Goal: Task Accomplishment & Management: Manage account settings

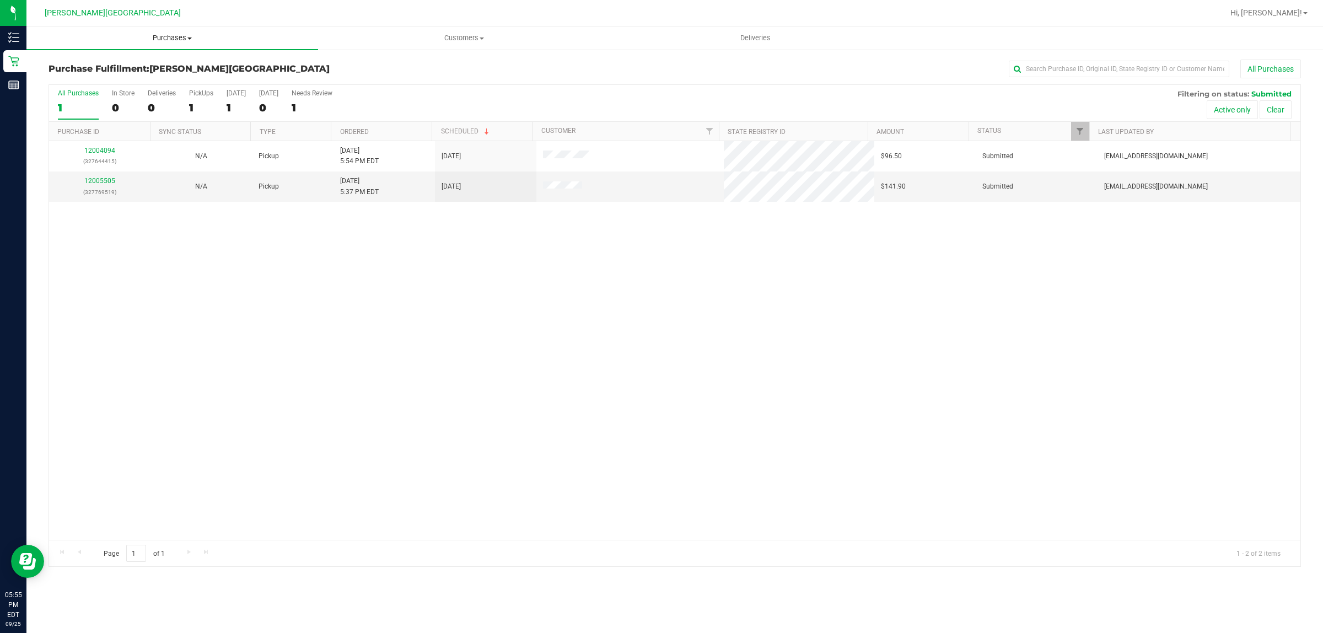
click at [167, 39] on span "Purchases" at bounding box center [172, 38] width 292 height 10
click at [84, 82] on span "Fulfillment" at bounding box center [60, 79] width 68 height 9
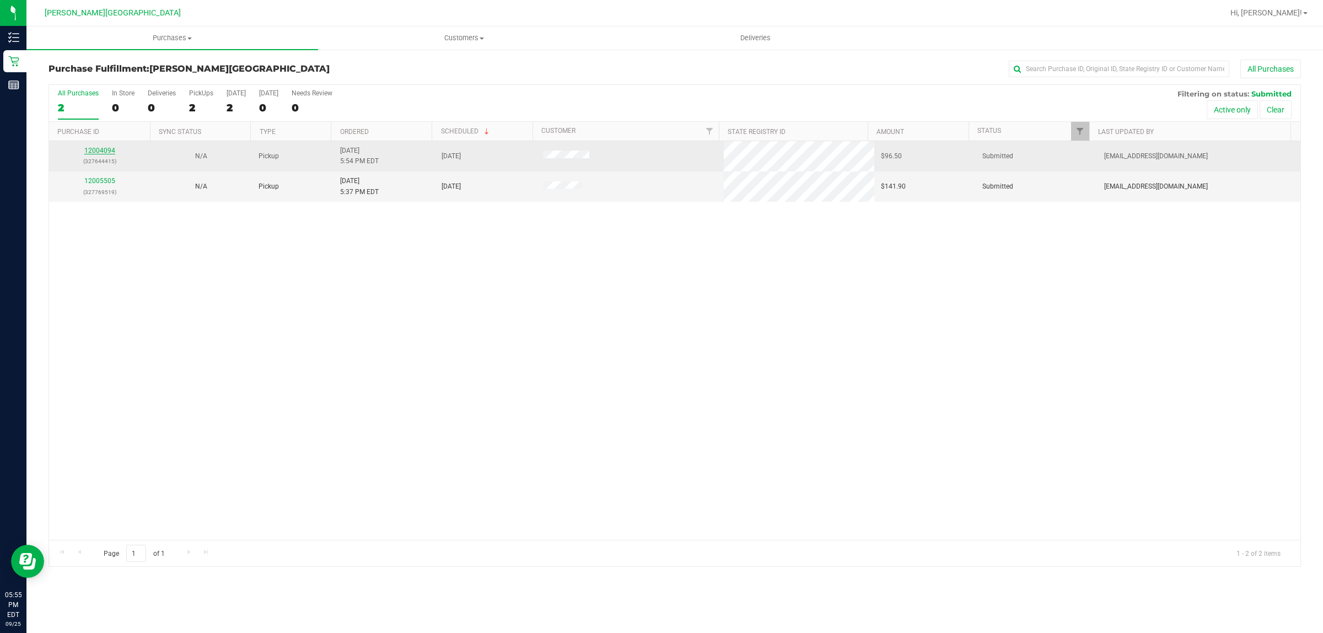
click at [97, 149] on link "12004094" at bounding box center [99, 151] width 31 height 8
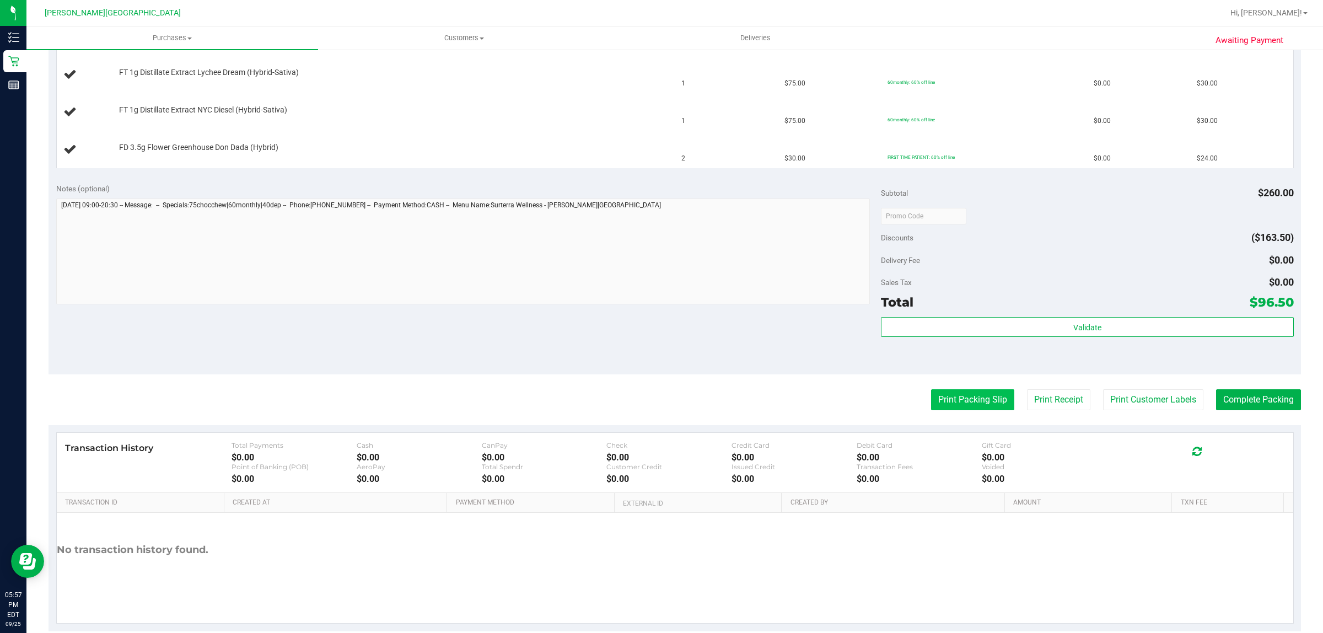
scroll to position [355, 0]
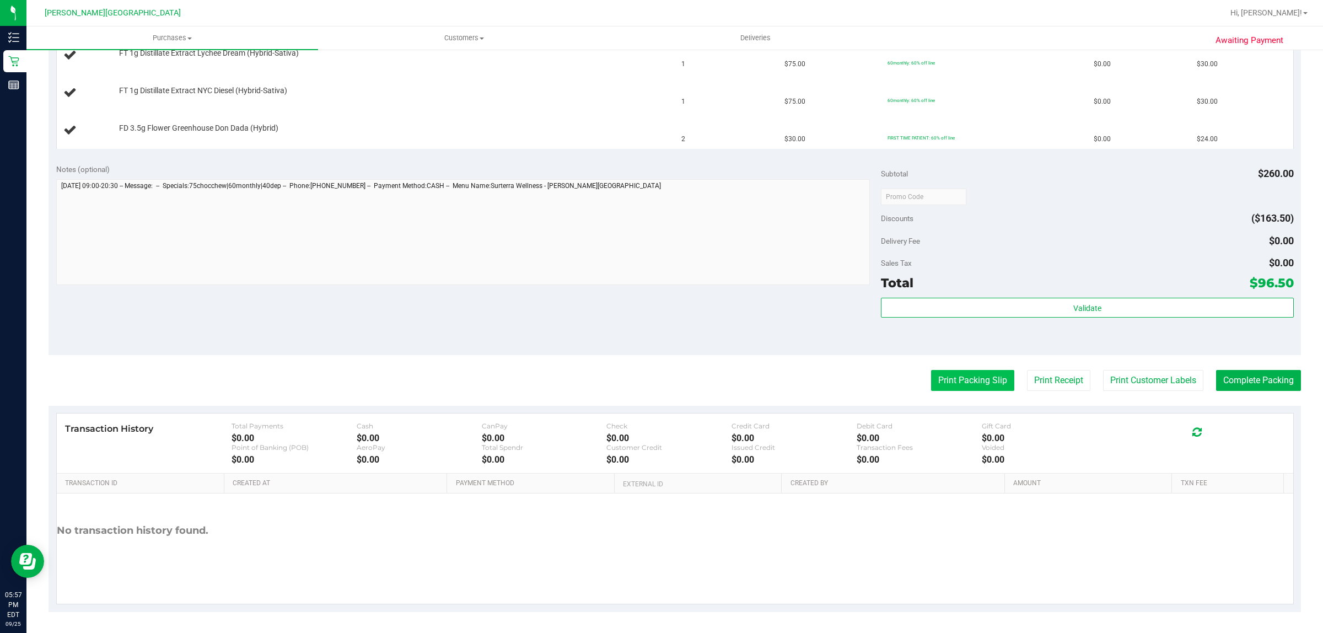
click at [951, 384] on button "Print Packing Slip" at bounding box center [972, 380] width 83 height 21
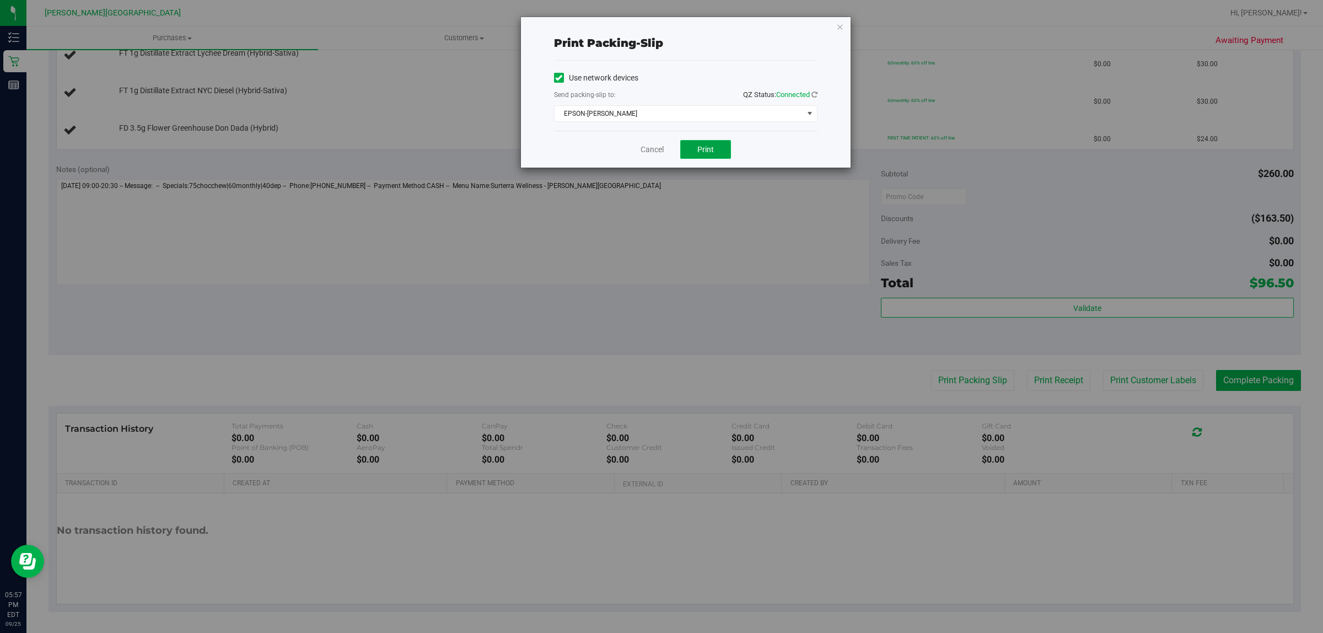
click at [696, 154] on button "Print" at bounding box center [705, 149] width 51 height 19
click at [836, 25] on icon "button" at bounding box center [840, 26] width 8 height 13
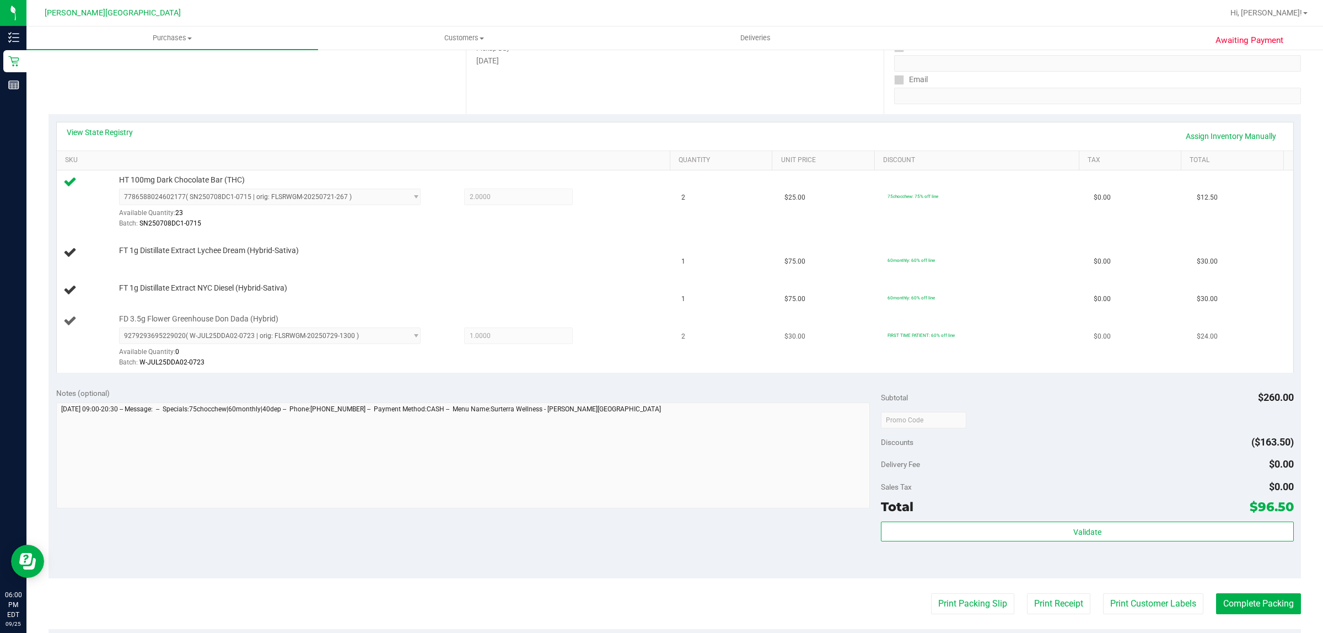
scroll to position [217, 0]
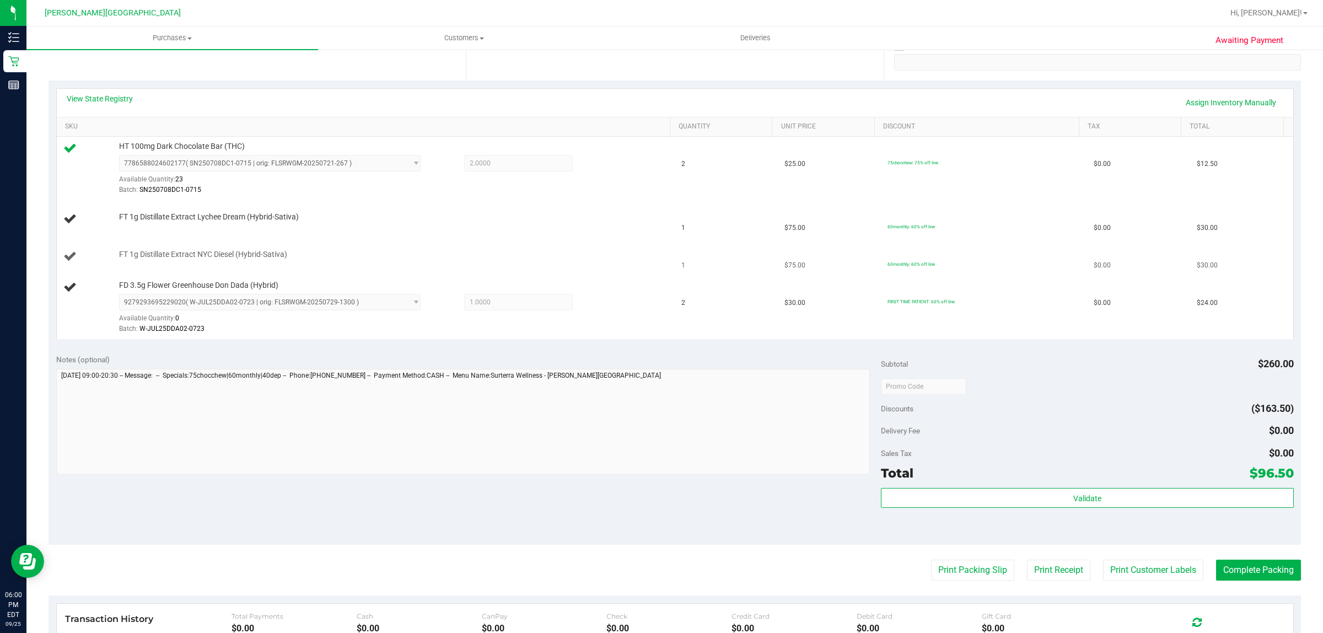
click at [198, 258] on span "FT 1g Distillate Extract NYC Diesel (Hybrid-Sativa)" at bounding box center [203, 254] width 168 height 10
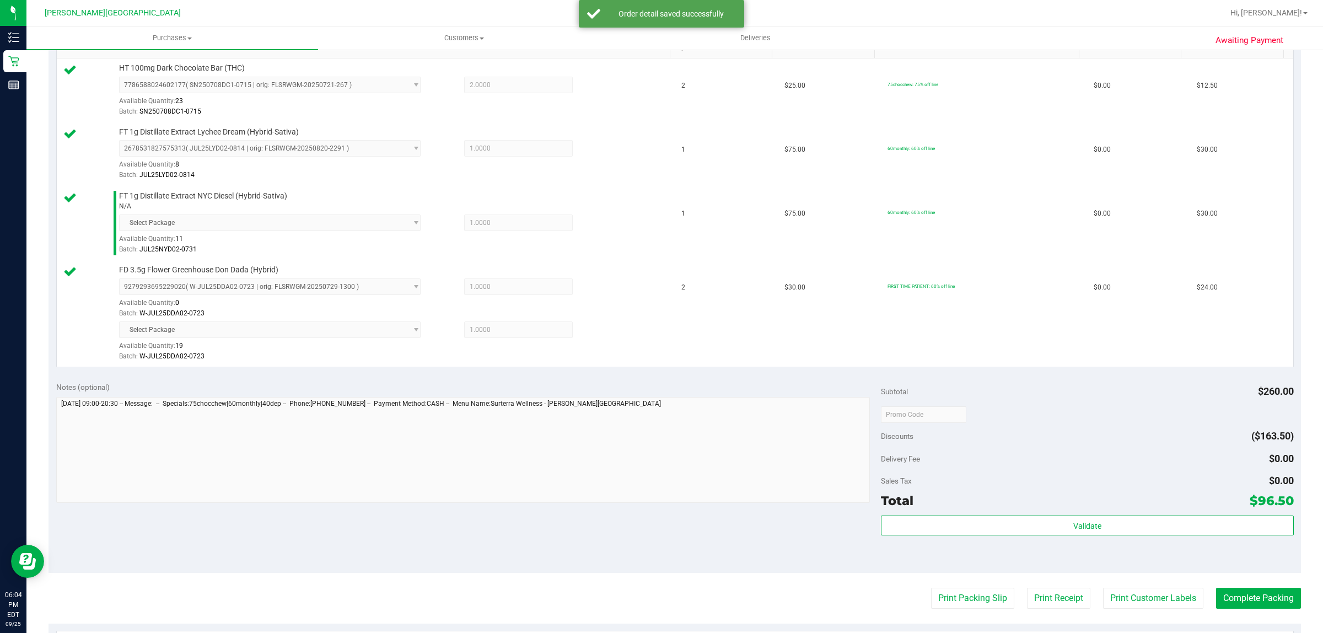
scroll to position [514, 0]
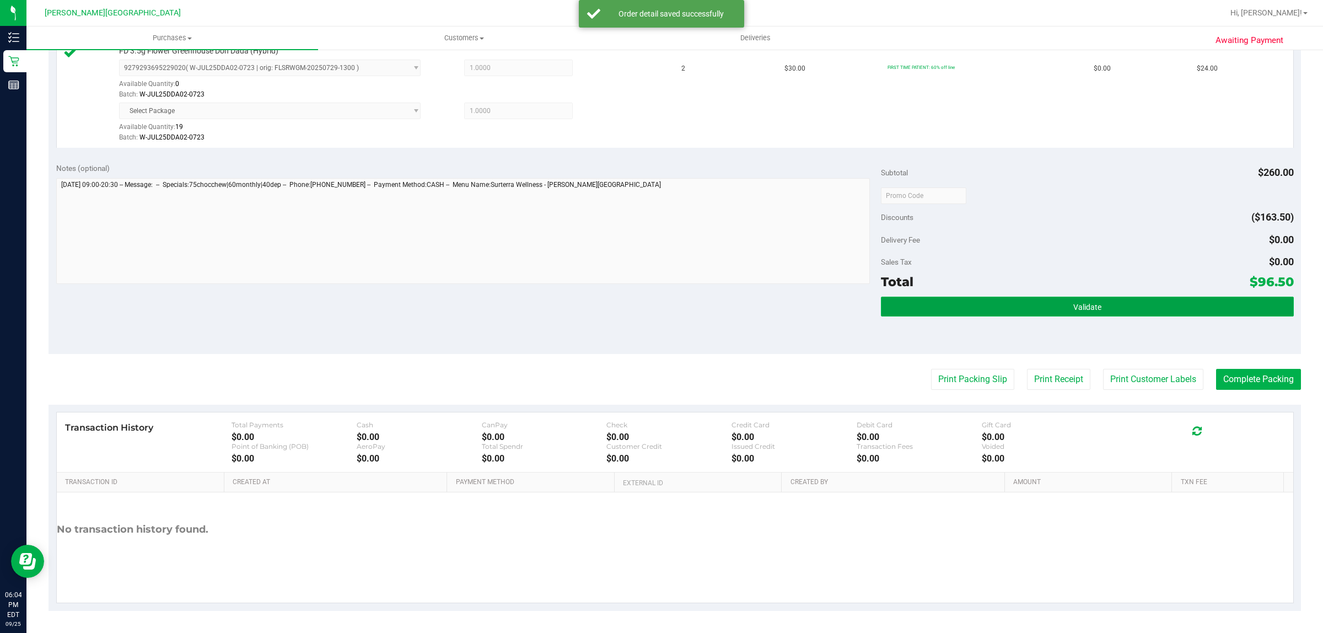
click at [1037, 307] on button "Validate" at bounding box center [1087, 307] width 412 height 20
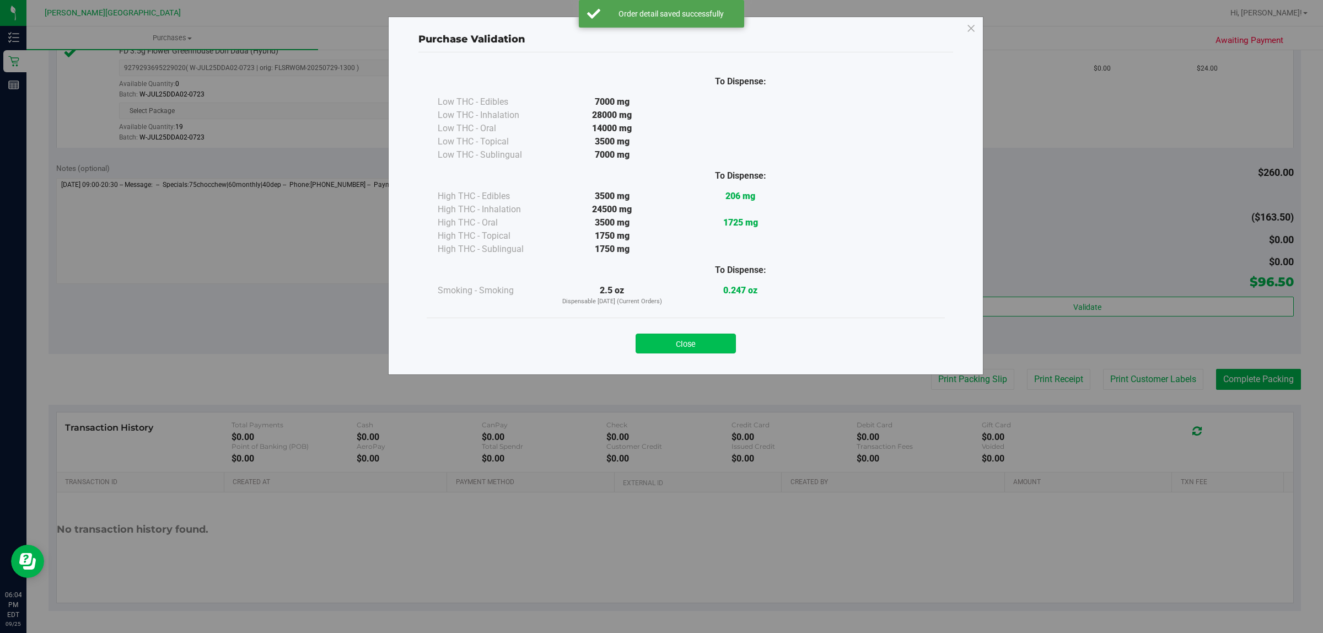
click at [679, 346] on button "Close" at bounding box center [686, 344] width 100 height 20
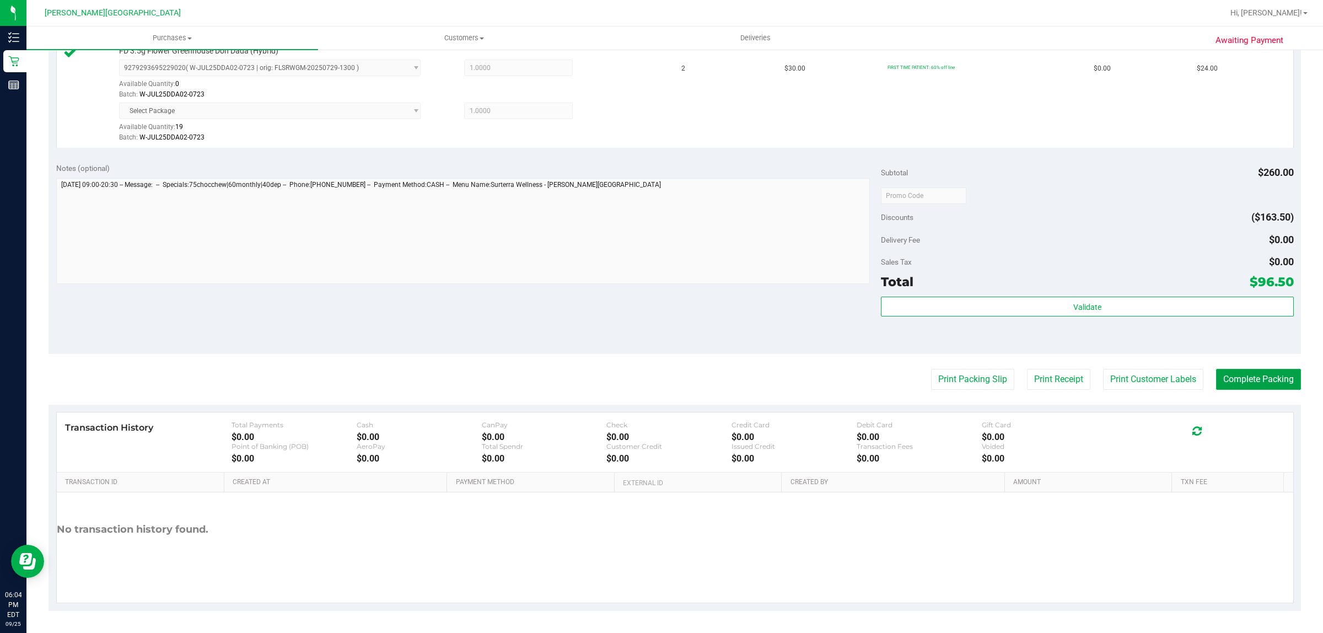
click at [1266, 384] on button "Complete Packing" at bounding box center [1258, 379] width 85 height 21
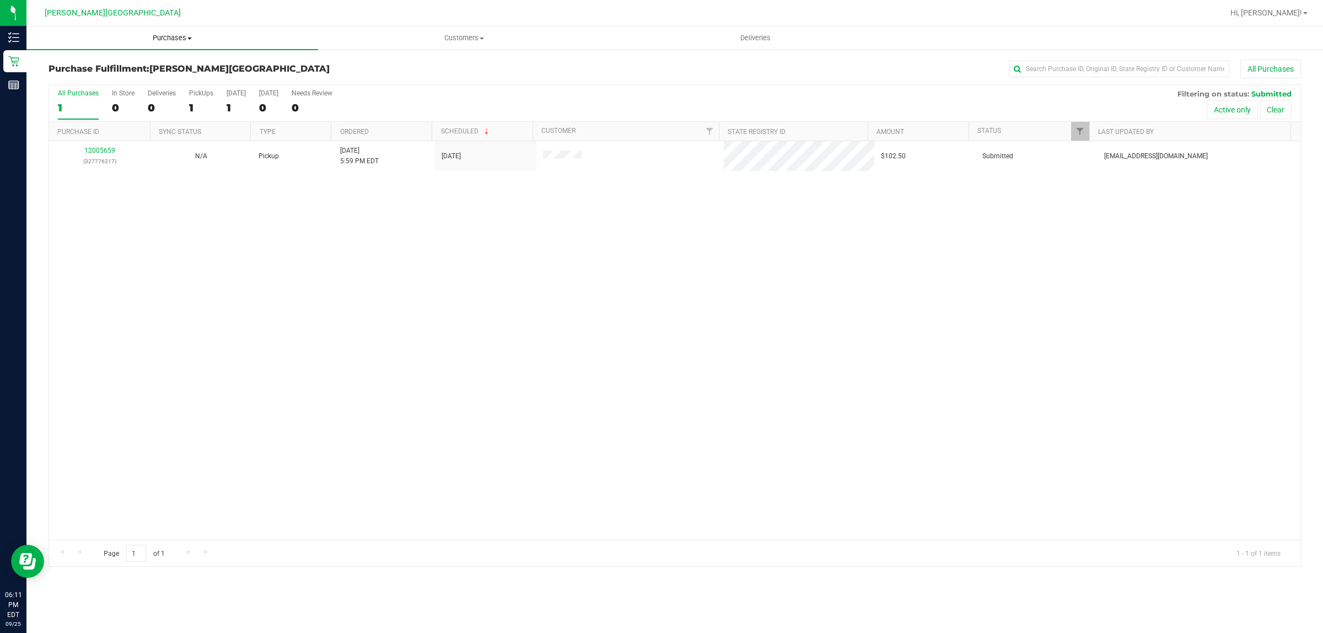
click at [175, 37] on span "Purchases" at bounding box center [172, 38] width 292 height 10
click at [138, 77] on li "Fulfillment" at bounding box center [172, 79] width 292 height 13
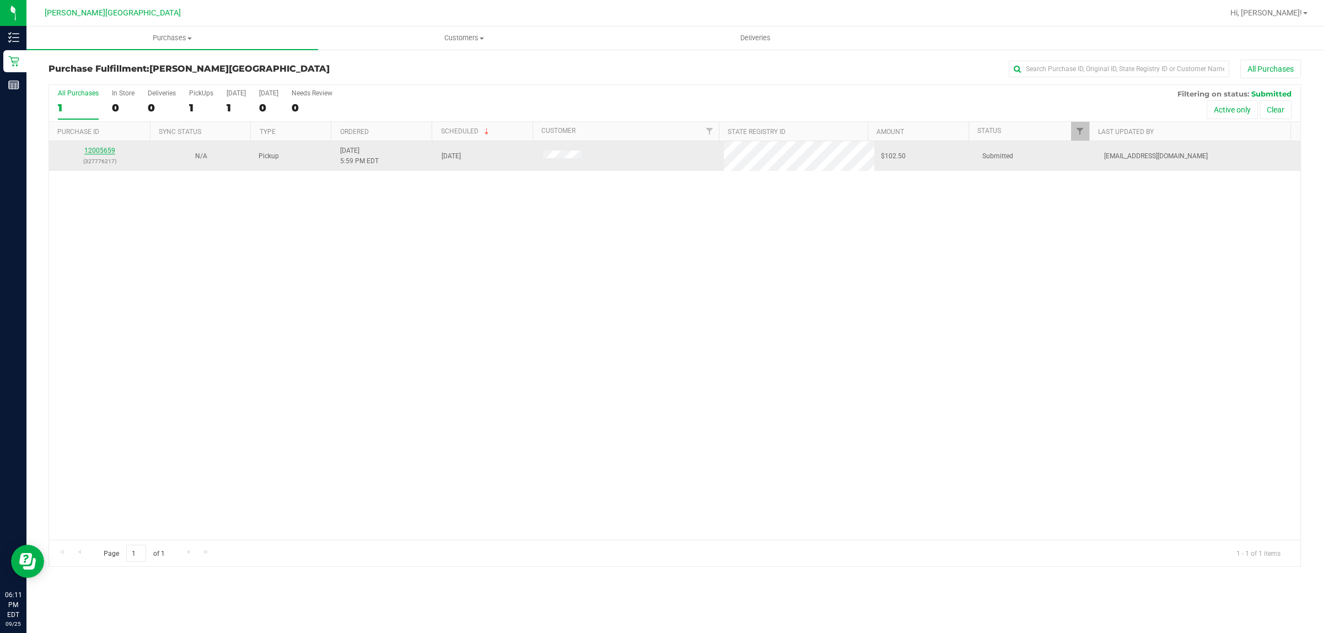
click at [100, 152] on link "12005659" at bounding box center [99, 151] width 31 height 8
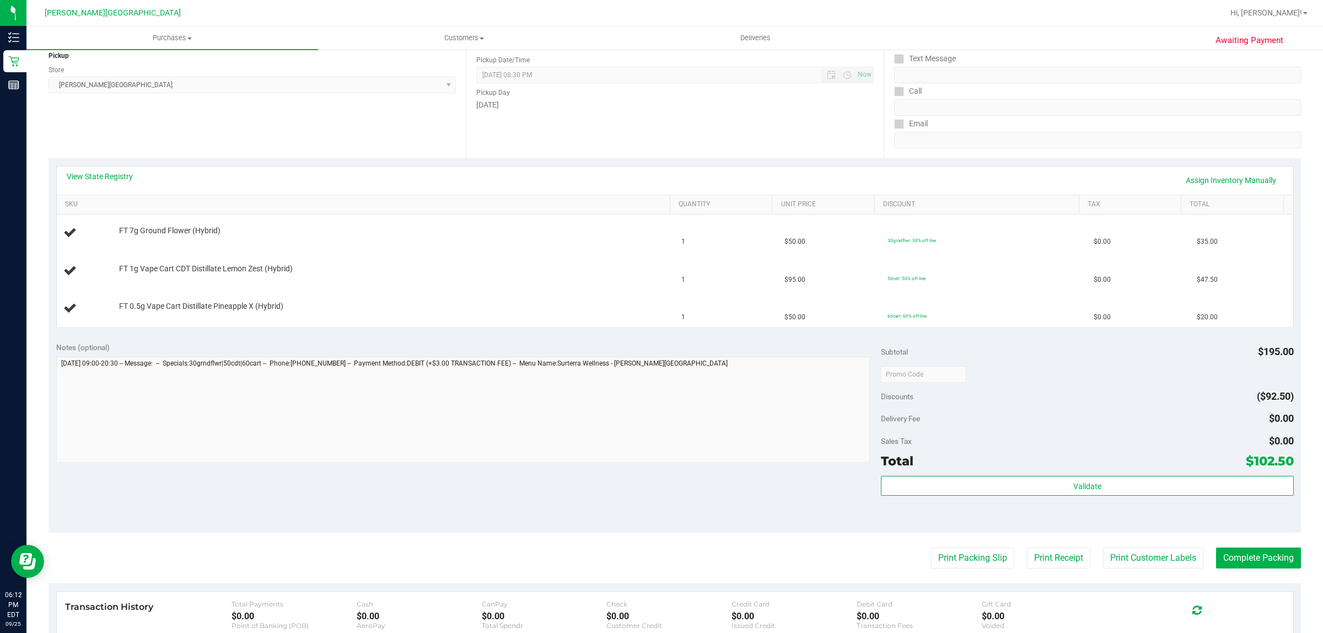
scroll to position [138, 0]
click at [960, 557] on button "Print Packing Slip" at bounding box center [972, 559] width 83 height 21
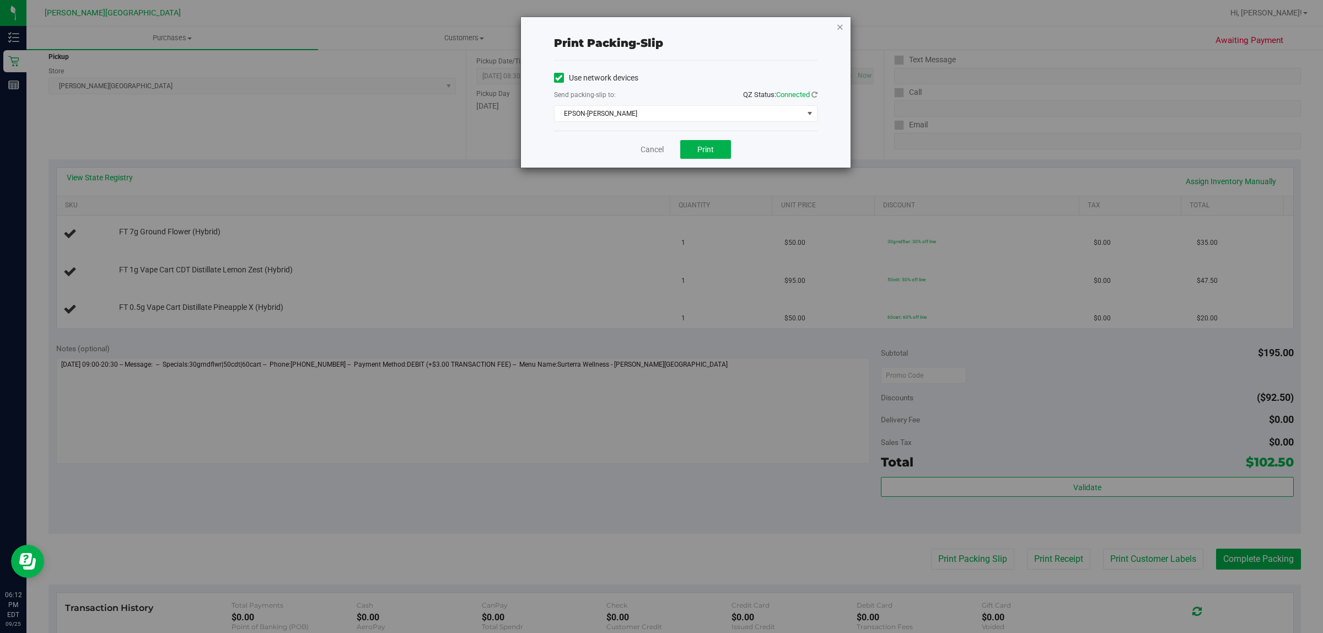
click at [841, 22] on icon "button" at bounding box center [840, 26] width 8 height 13
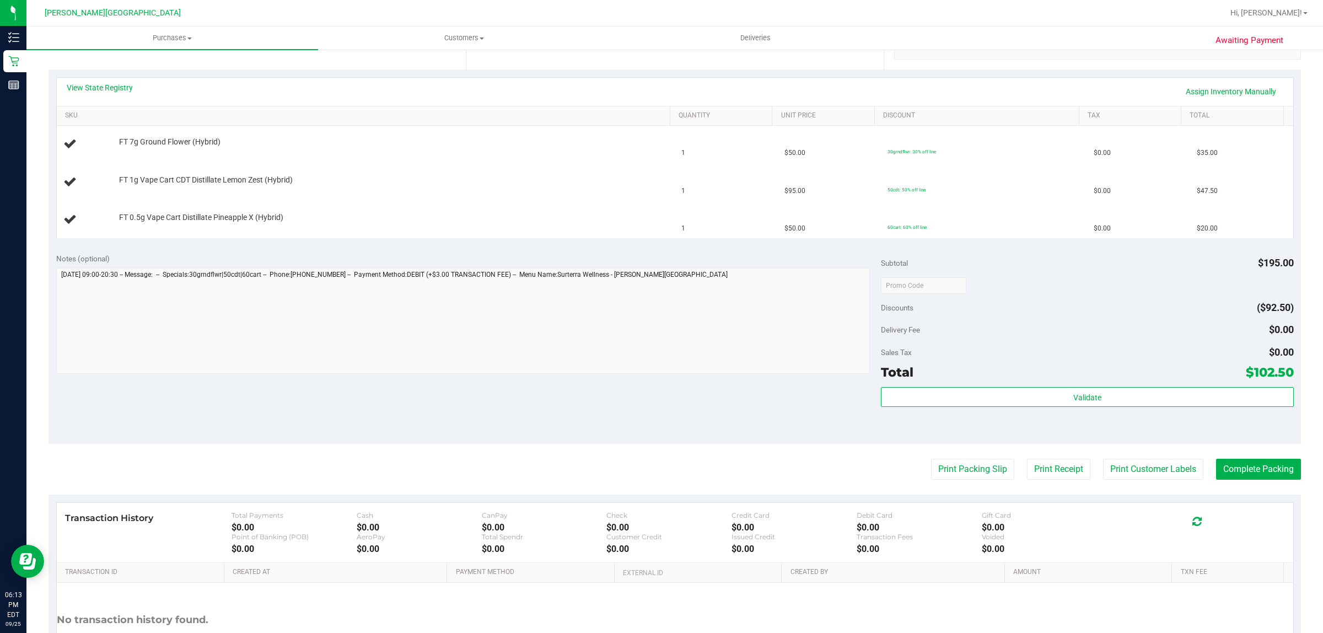
scroll to position [276, 0]
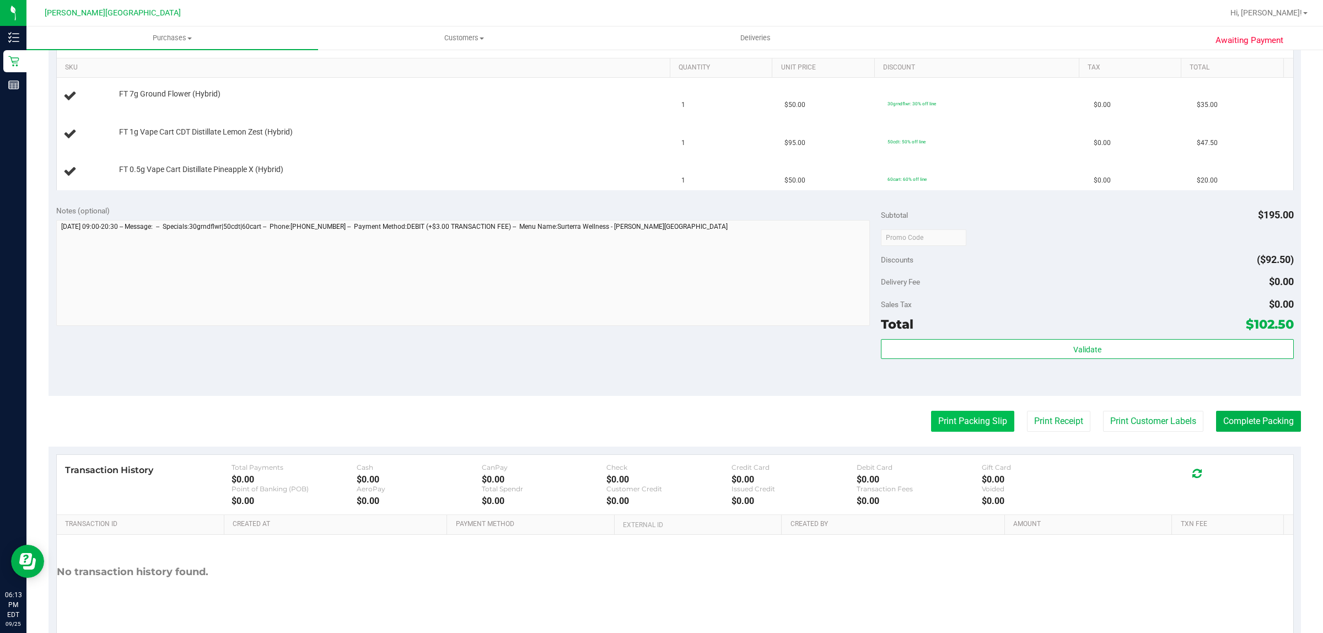
click at [969, 416] on button "Print Packing Slip" at bounding box center [972, 421] width 83 height 21
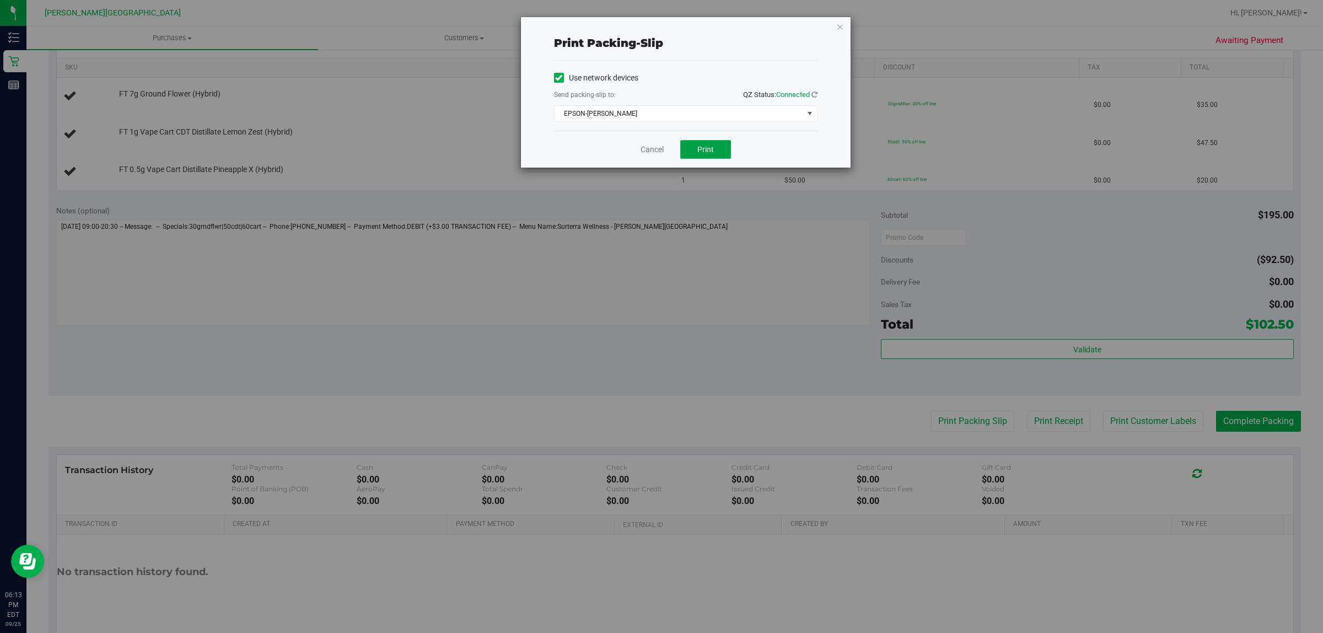
click at [706, 155] on button "Print" at bounding box center [705, 149] width 51 height 19
drag, startPoint x: 841, startPoint y: 22, endPoint x: 852, endPoint y: 23, distance: 11.0
click at [842, 23] on icon "button" at bounding box center [840, 26] width 8 height 13
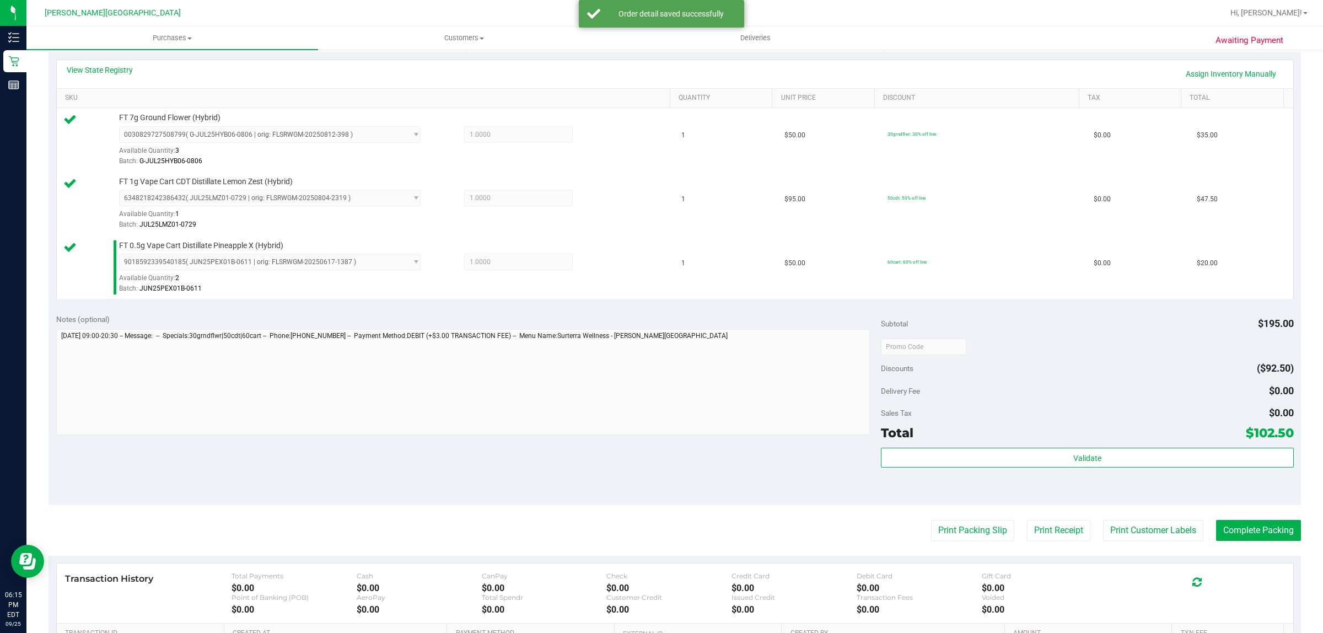
scroll to position [396, 0]
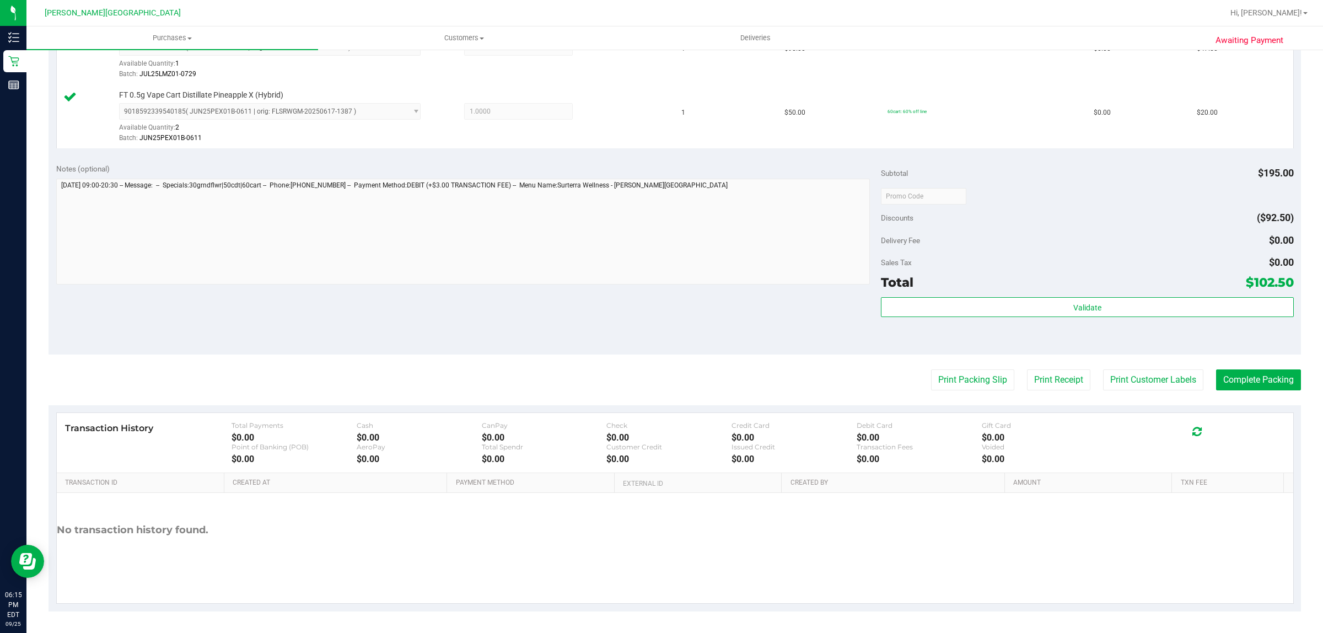
click at [999, 292] on div "Total $102.50" at bounding box center [1087, 282] width 412 height 20
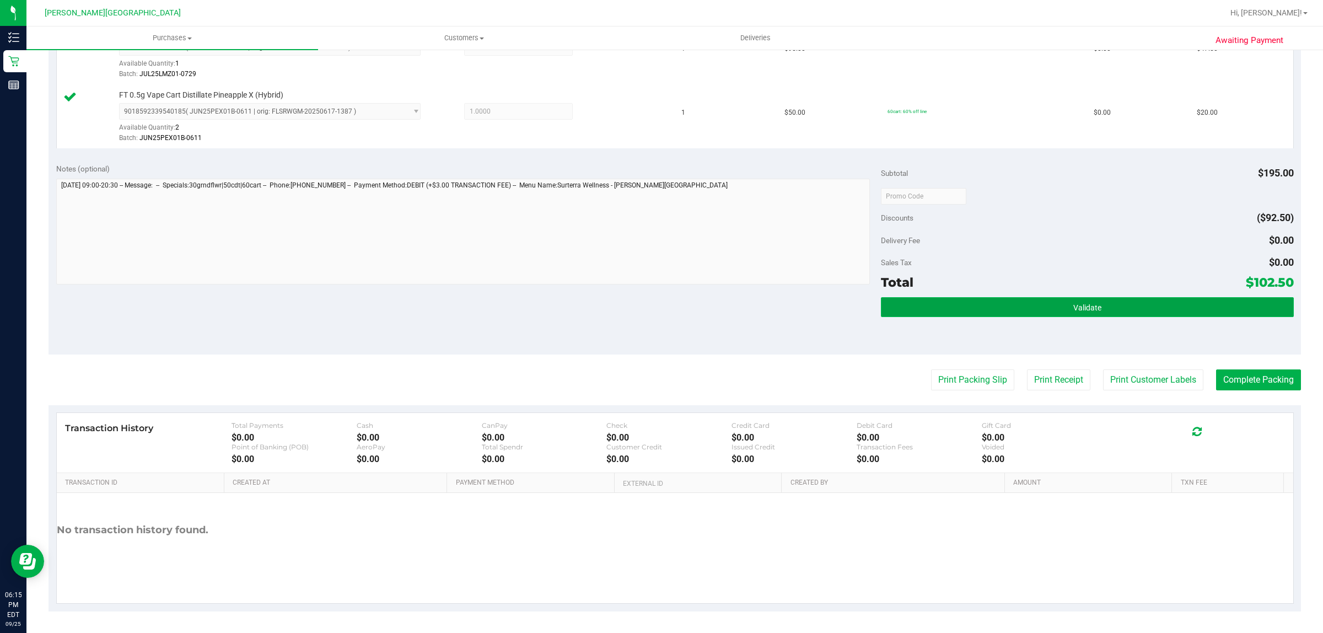
click at [1001, 303] on button "Validate" at bounding box center [1087, 307] width 412 height 20
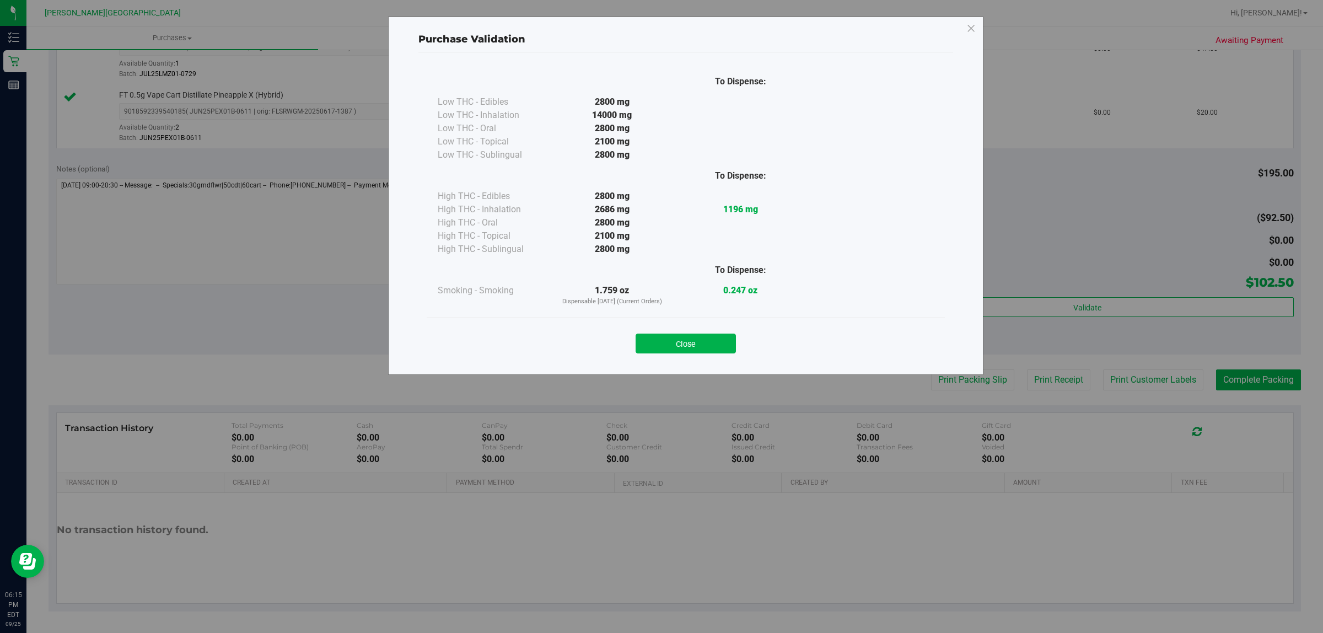
drag, startPoint x: 720, startPoint y: 335, endPoint x: 727, endPoint y: 339, distance: 8.1
click at [720, 334] on button "Close" at bounding box center [686, 344] width 100 height 20
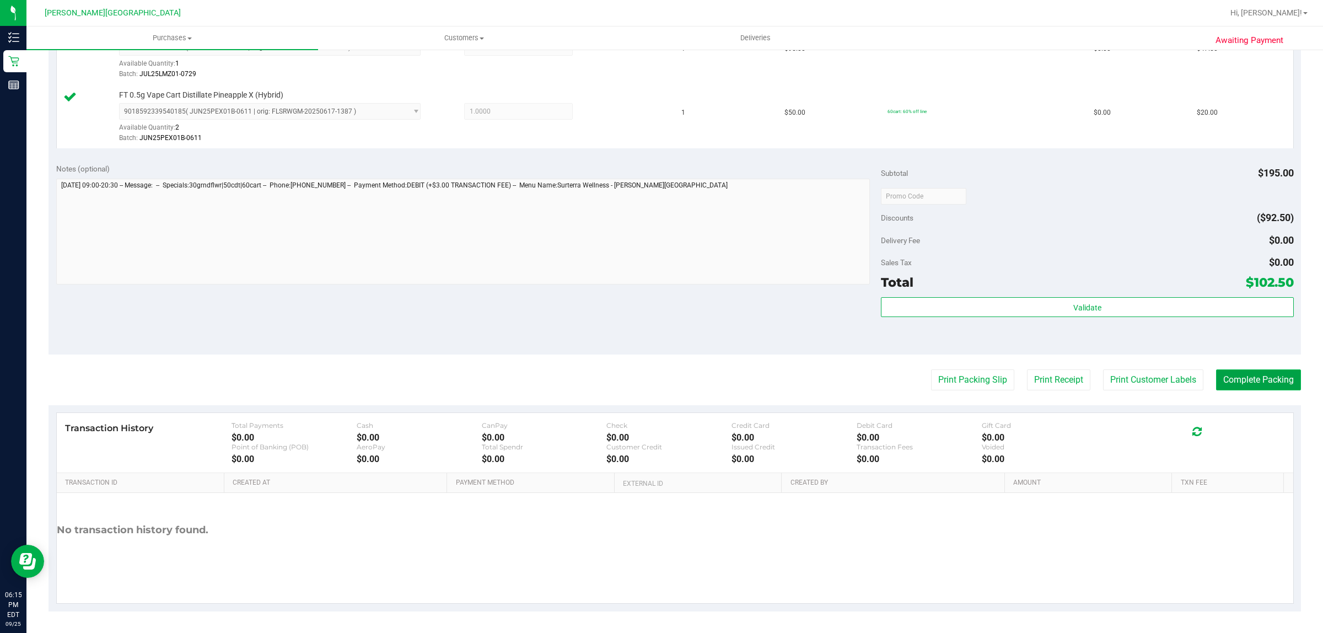
click at [1266, 375] on button "Complete Packing" at bounding box center [1258, 379] width 85 height 21
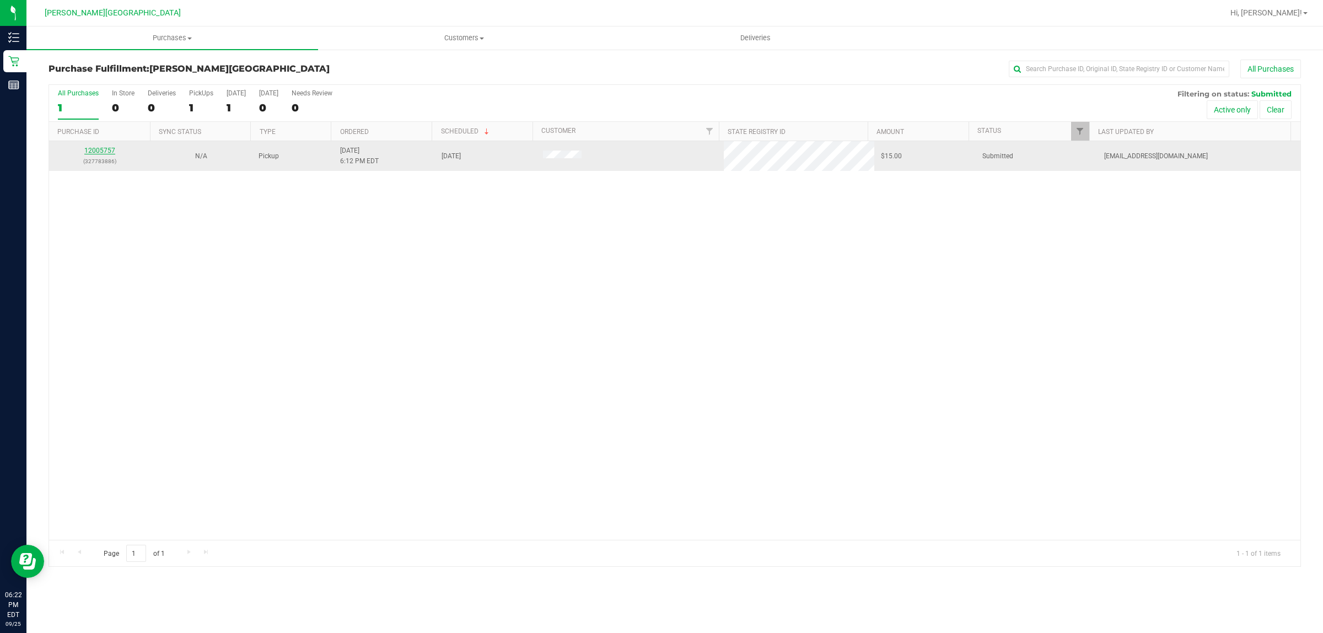
click at [96, 148] on link "12005757" at bounding box center [99, 151] width 31 height 8
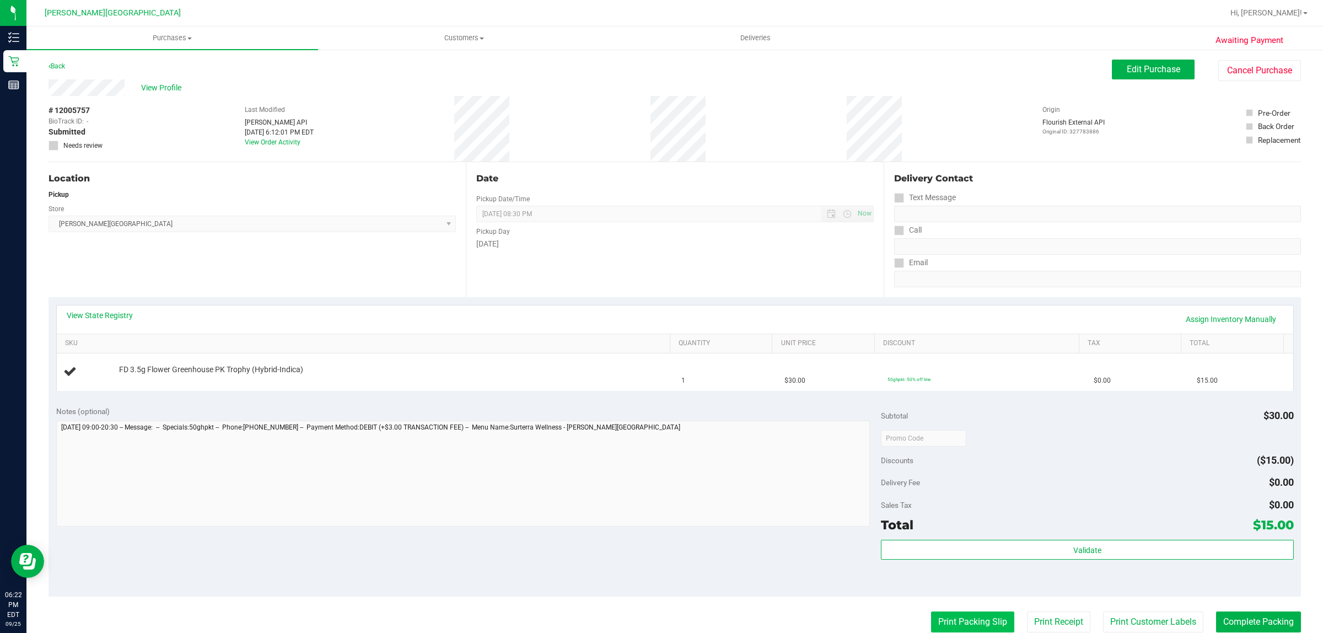
click at [968, 621] on button "Print Packing Slip" at bounding box center [972, 621] width 83 height 21
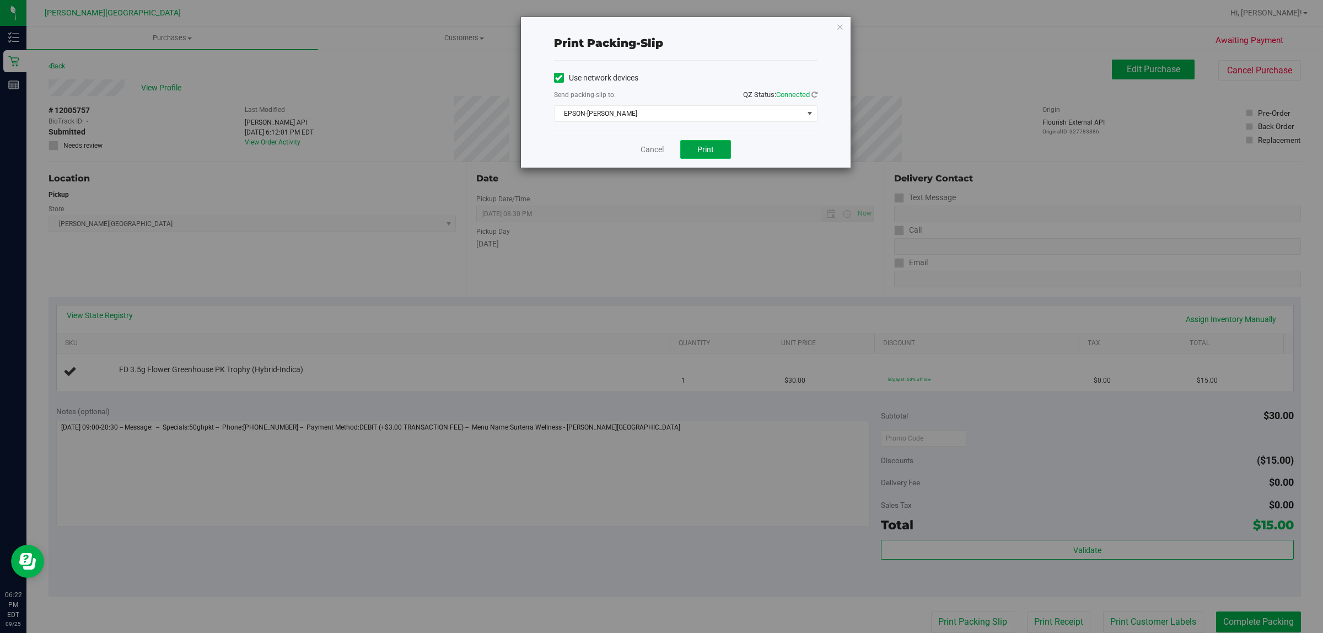
click at [698, 147] on span "Print" at bounding box center [705, 149] width 17 height 9
click at [841, 22] on icon "button" at bounding box center [840, 26] width 8 height 13
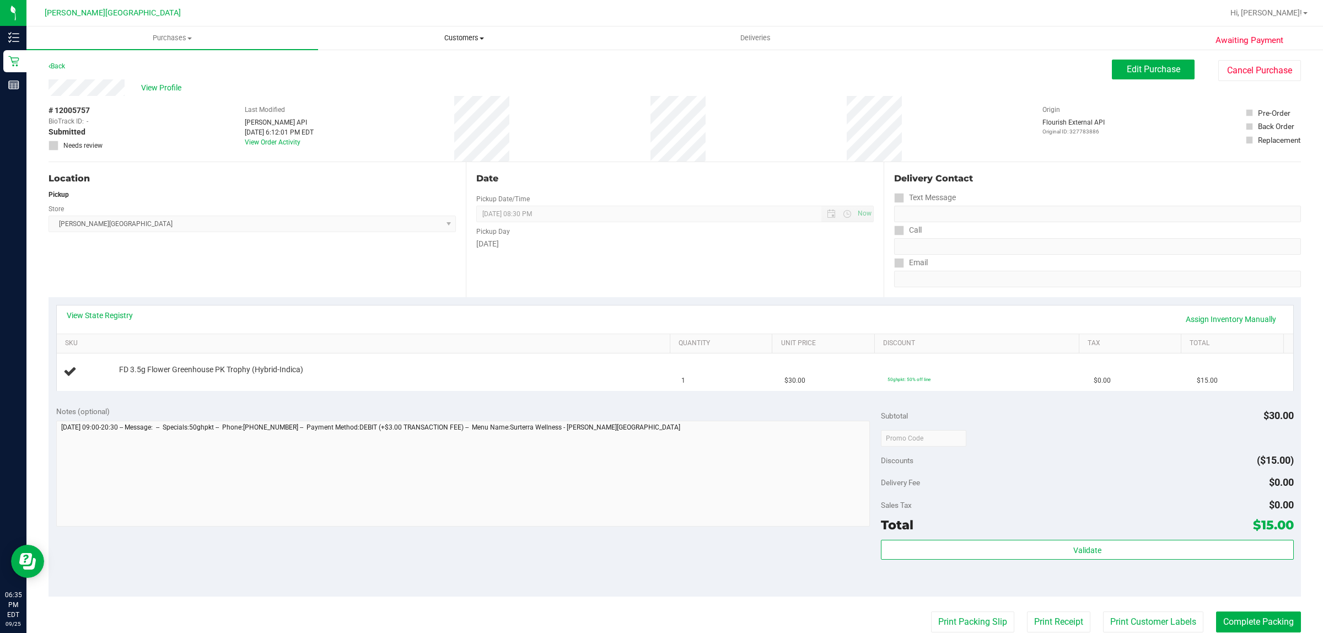
click at [475, 40] on span "Customers" at bounding box center [464, 38] width 291 height 10
click at [427, 65] on li "All customers" at bounding box center [464, 66] width 292 height 13
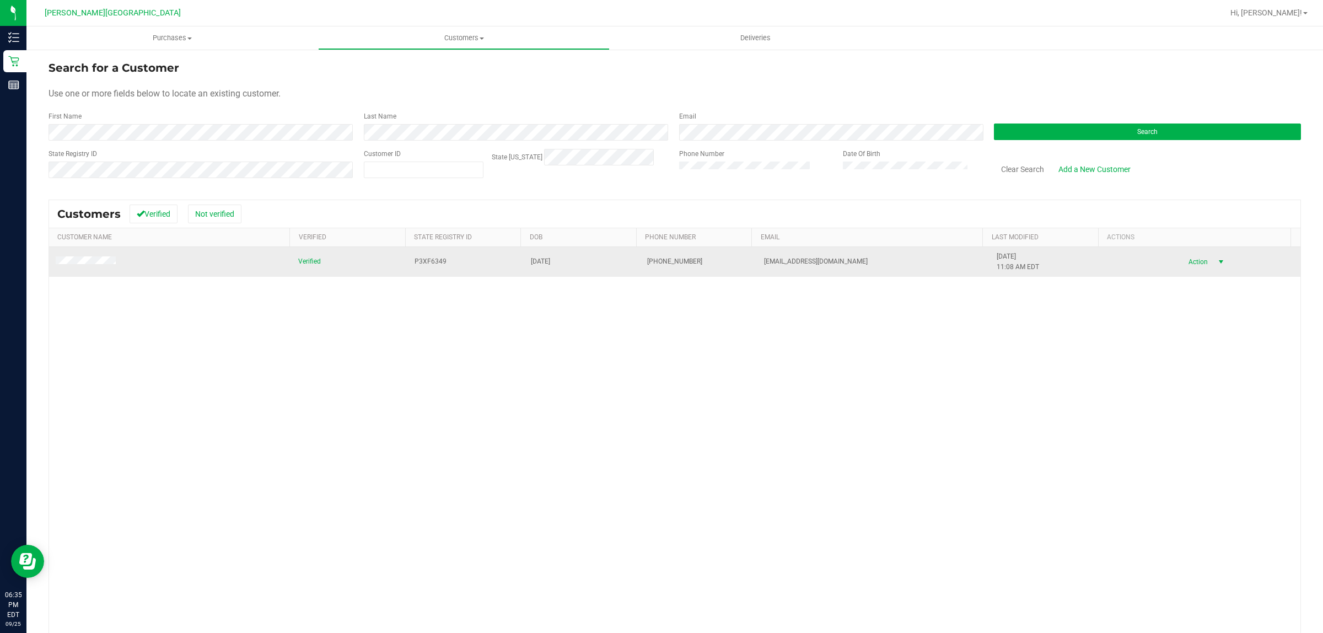
click at [1180, 262] on span "Action" at bounding box center [1197, 261] width 36 height 15
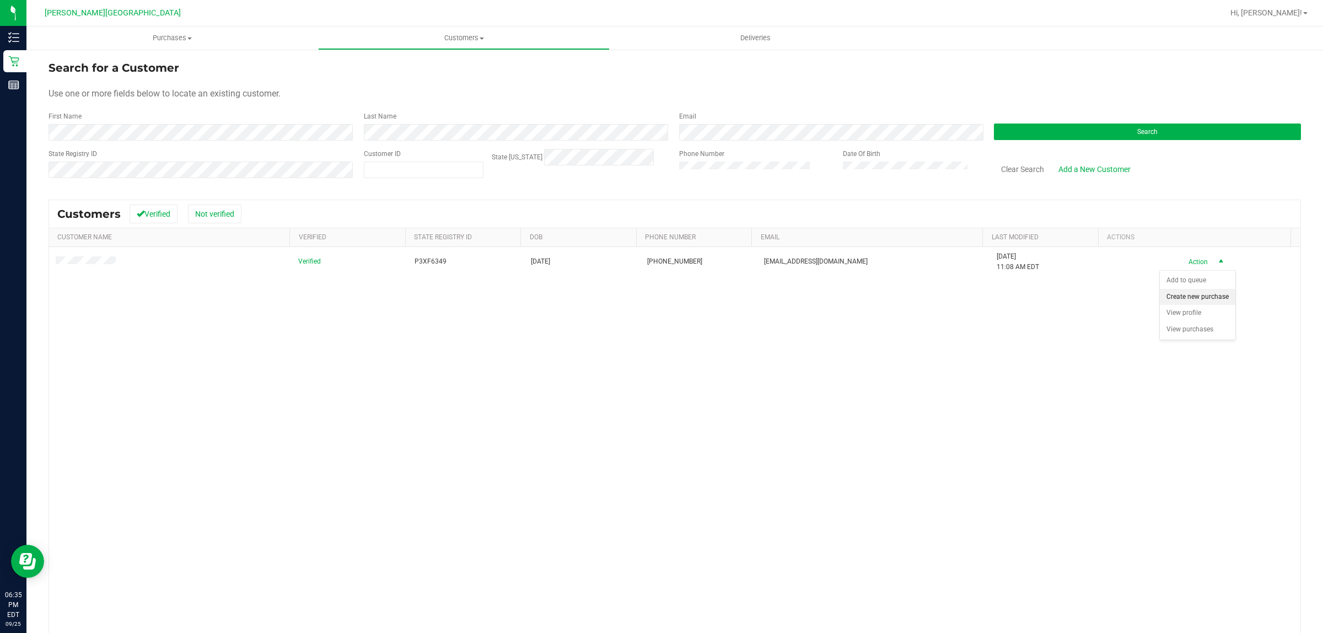
click at [1183, 303] on li "Create new purchase" at bounding box center [1198, 297] width 76 height 17
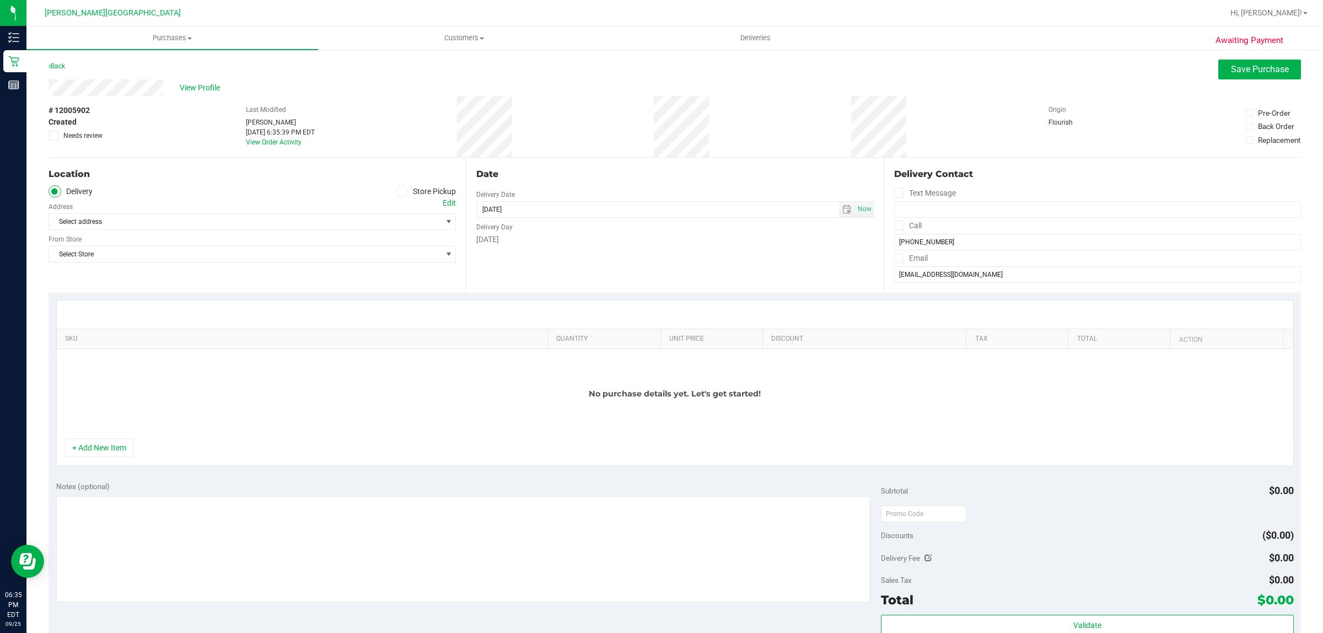
click at [401, 191] on icon at bounding box center [402, 191] width 7 height 0
click at [0, 0] on input "Store Pickup" at bounding box center [0, 0] width 0 height 0
click at [495, 210] on input "[DATE] 06:35 PM" at bounding box center [658, 209] width 363 height 15
click at [495, 207] on input "[DATE] 06:35 PM" at bounding box center [658, 209] width 363 height 15
type input "[DATE] 06:35 PM"
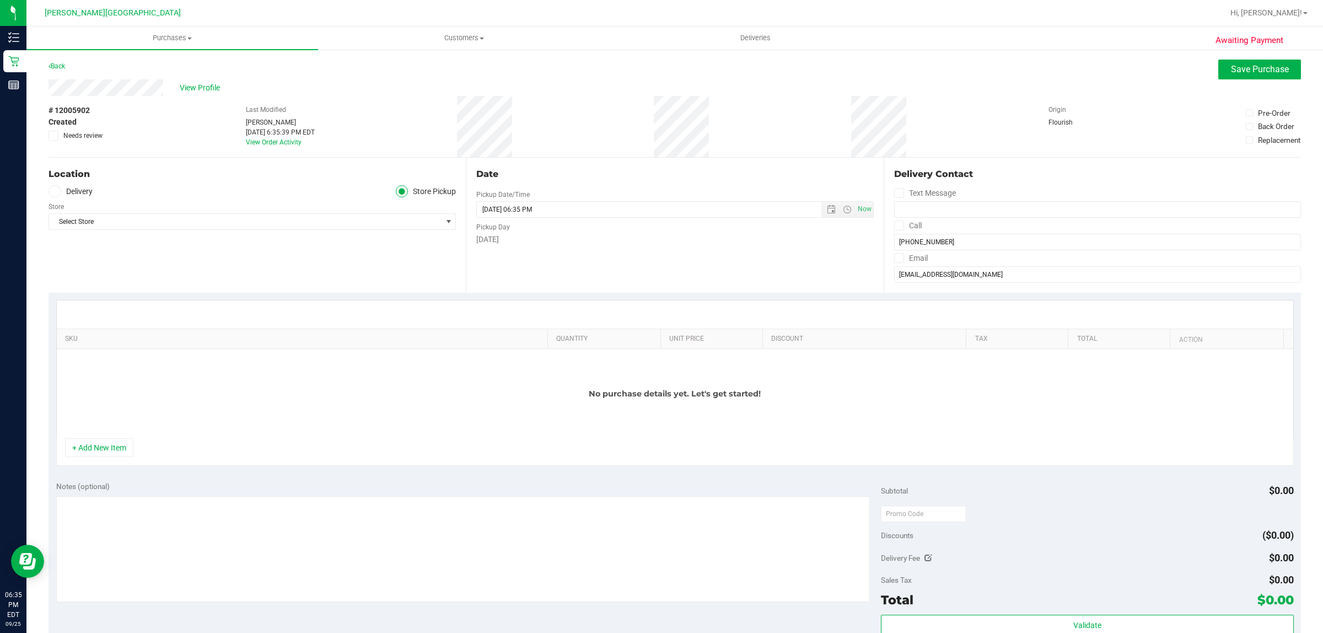
click at [579, 250] on div "Date Pickup Date/Time [DATE] Now [DATE] 06:35 PM Now Pickup Day [DATE]" at bounding box center [674, 225] width 417 height 135
click at [141, 224] on span "Select Store" at bounding box center [245, 221] width 393 height 15
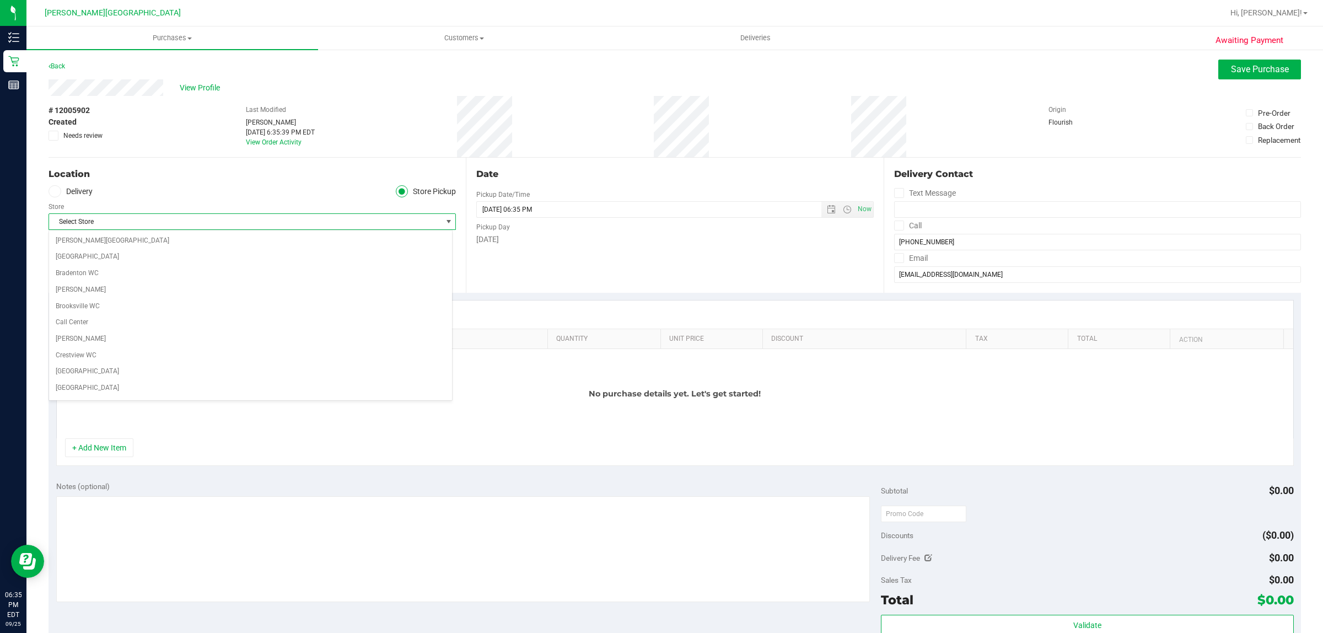
scroll to position [218, 0]
click at [141, 219] on span "[PERSON_NAME][GEOGRAPHIC_DATA]" at bounding box center [245, 221] width 393 height 15
click at [120, 453] on button "+ Add New Item" at bounding box center [99, 447] width 68 height 19
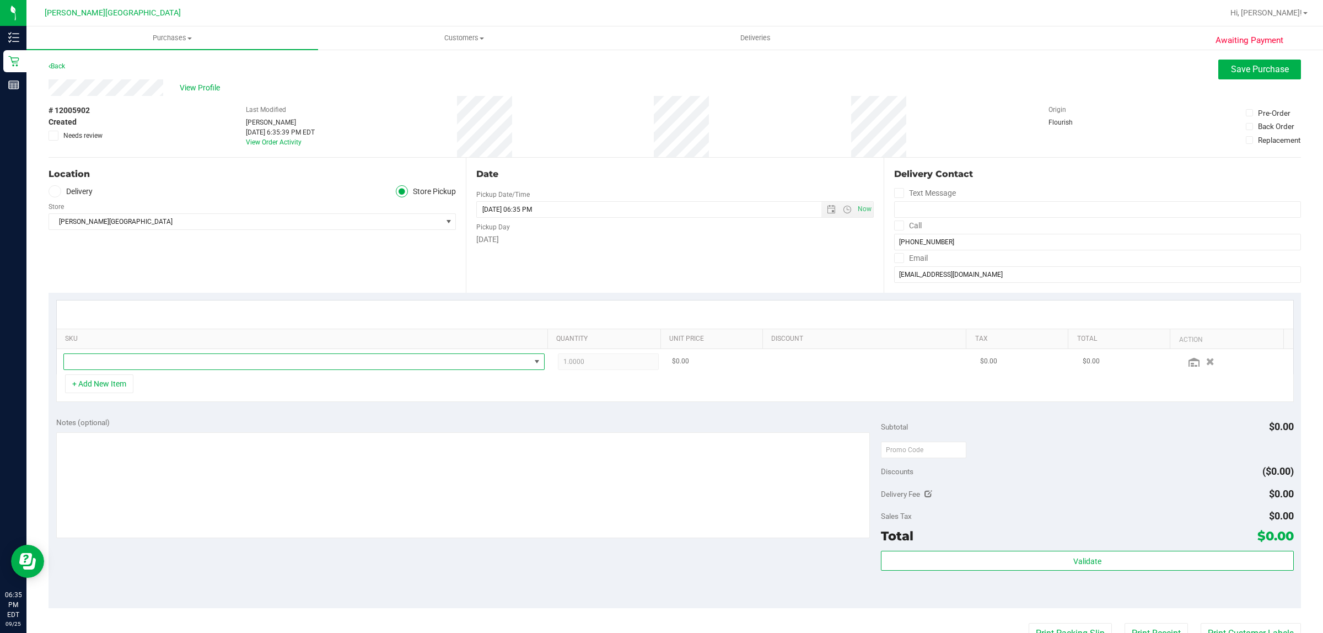
click at [187, 364] on span "NO DATA FOUND" at bounding box center [297, 361] width 466 height 15
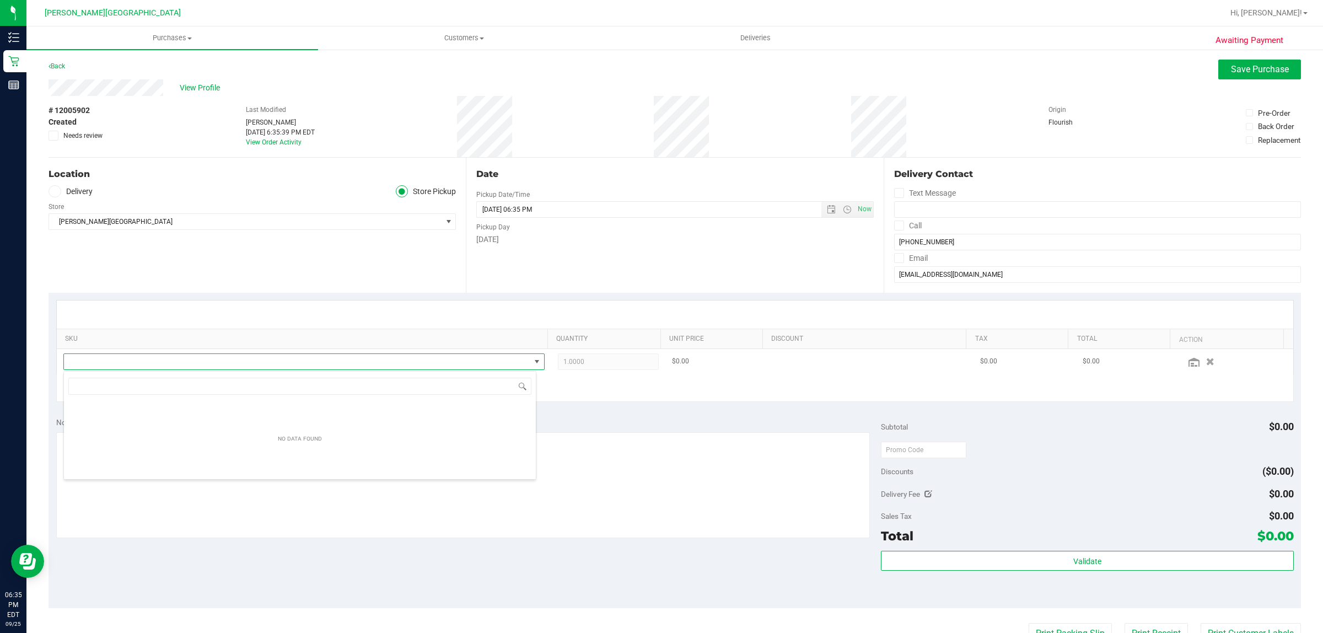
scroll to position [17, 473]
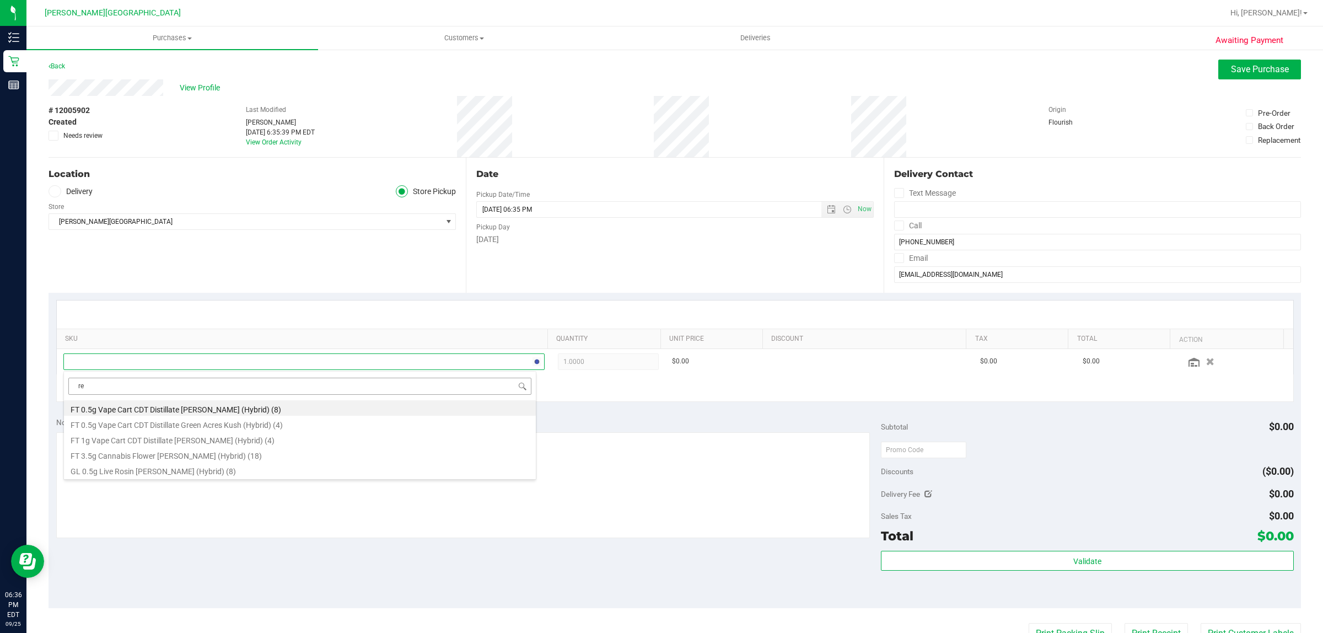
type input "r"
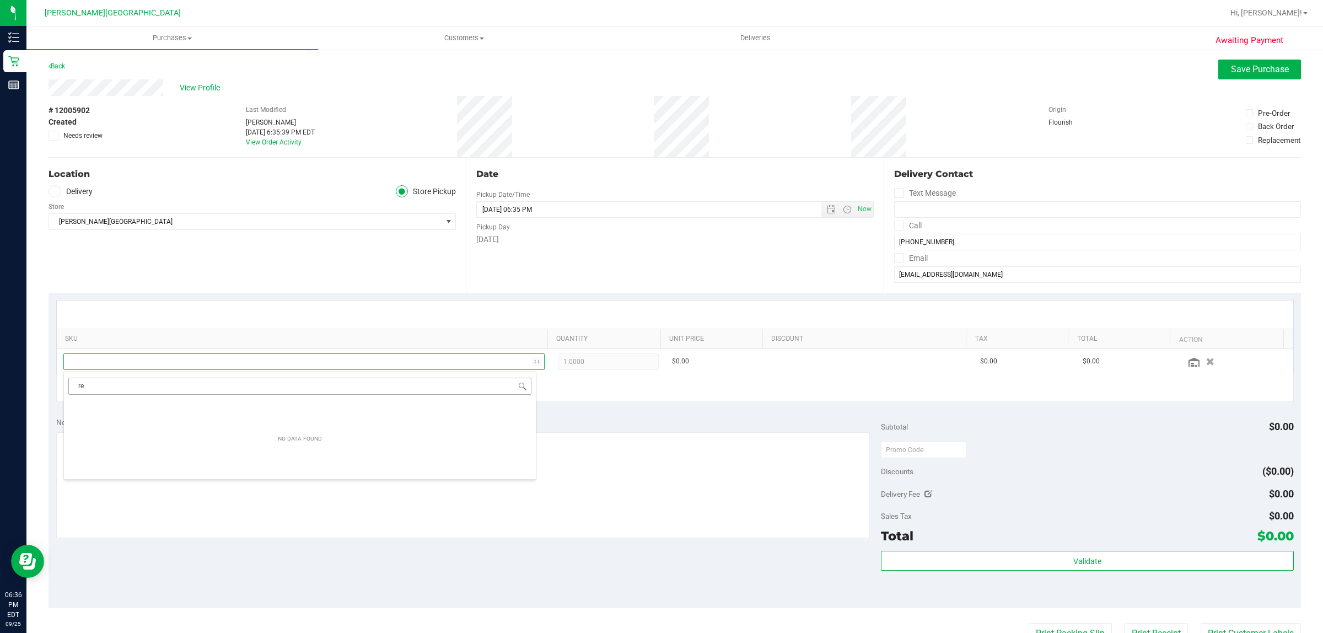
type input "r"
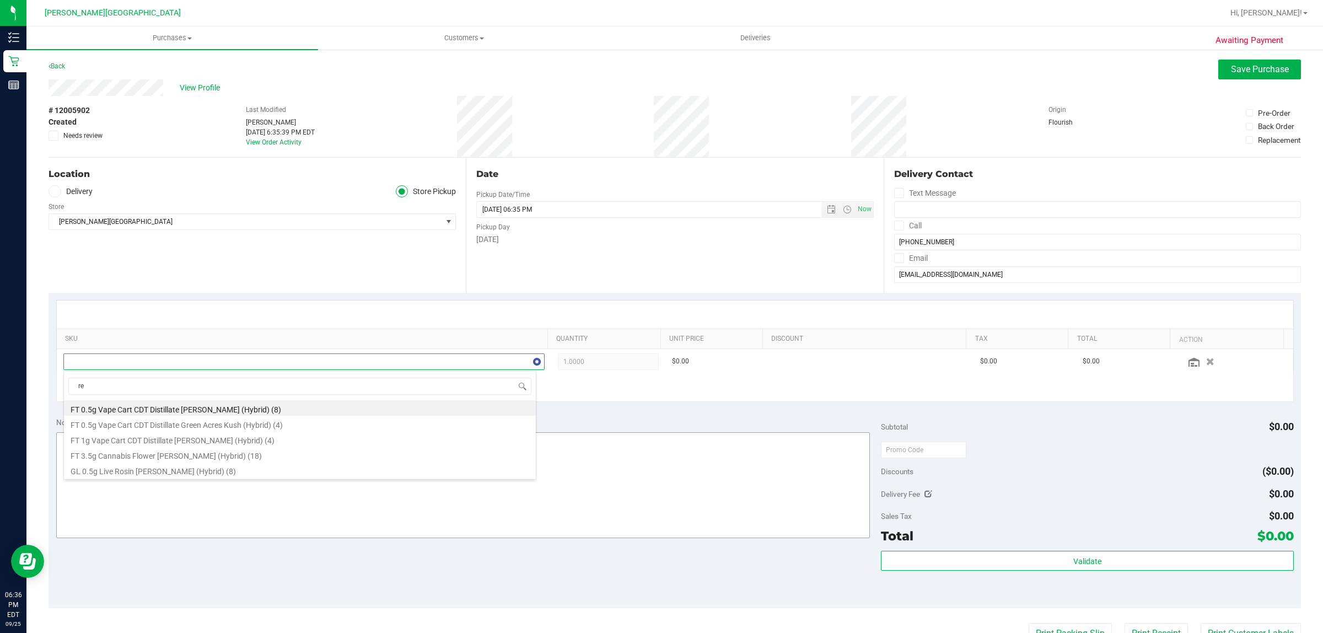
type input "r"
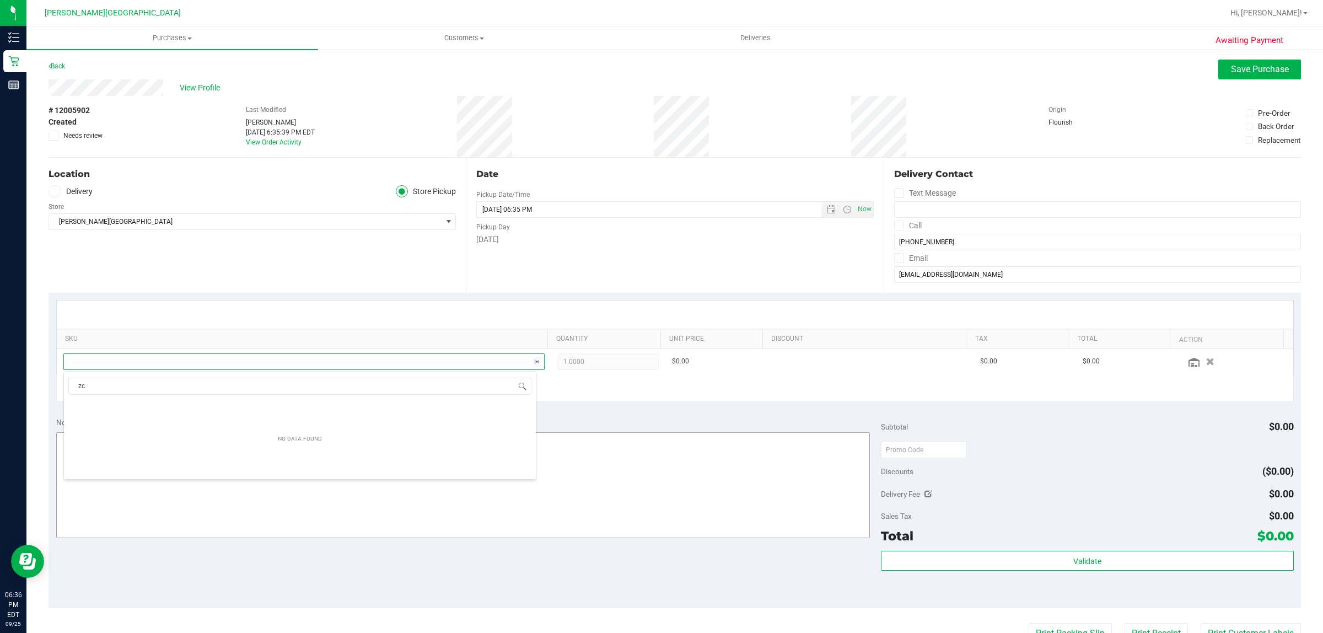
type input "z"
type input "res"
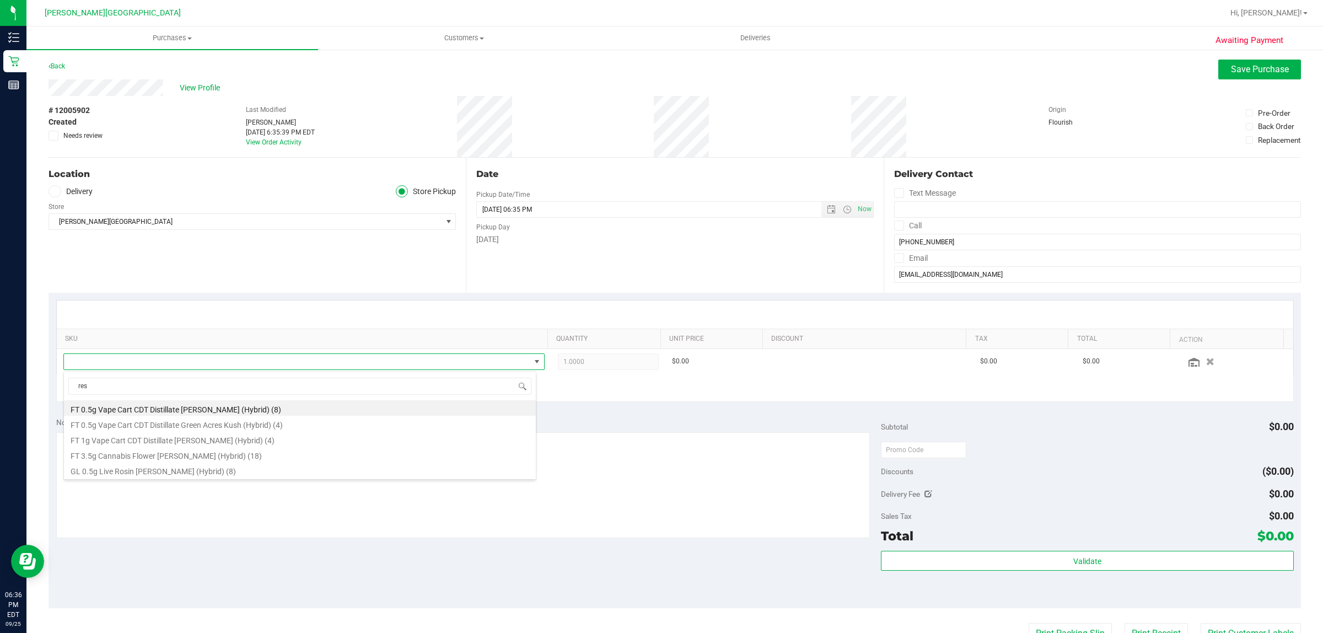
drag, startPoint x: 132, startPoint y: 389, endPoint x: 36, endPoint y: 375, distance: 97.4
click at [36, 375] on body "Inventory Retail Reports 06:36 PM EDT [DATE] 09/25 [PERSON_NAME][GEOGRAPHIC_DAT…" at bounding box center [661, 316] width 1323 height 633
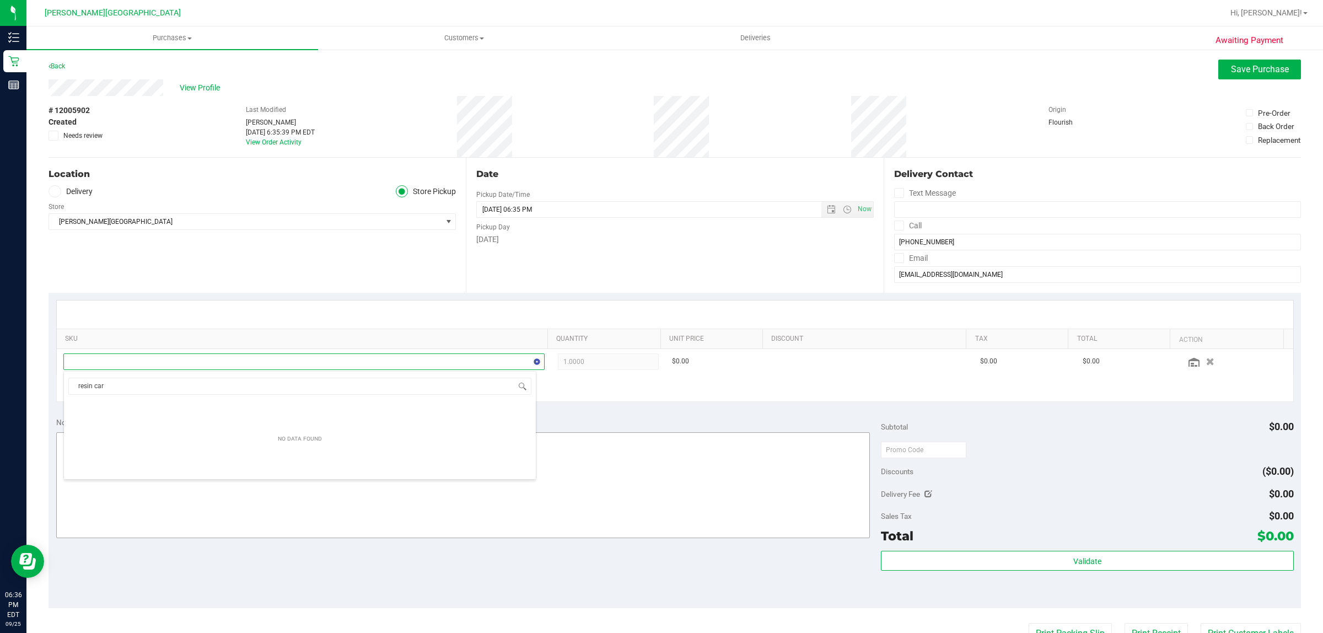
type input "resin cart"
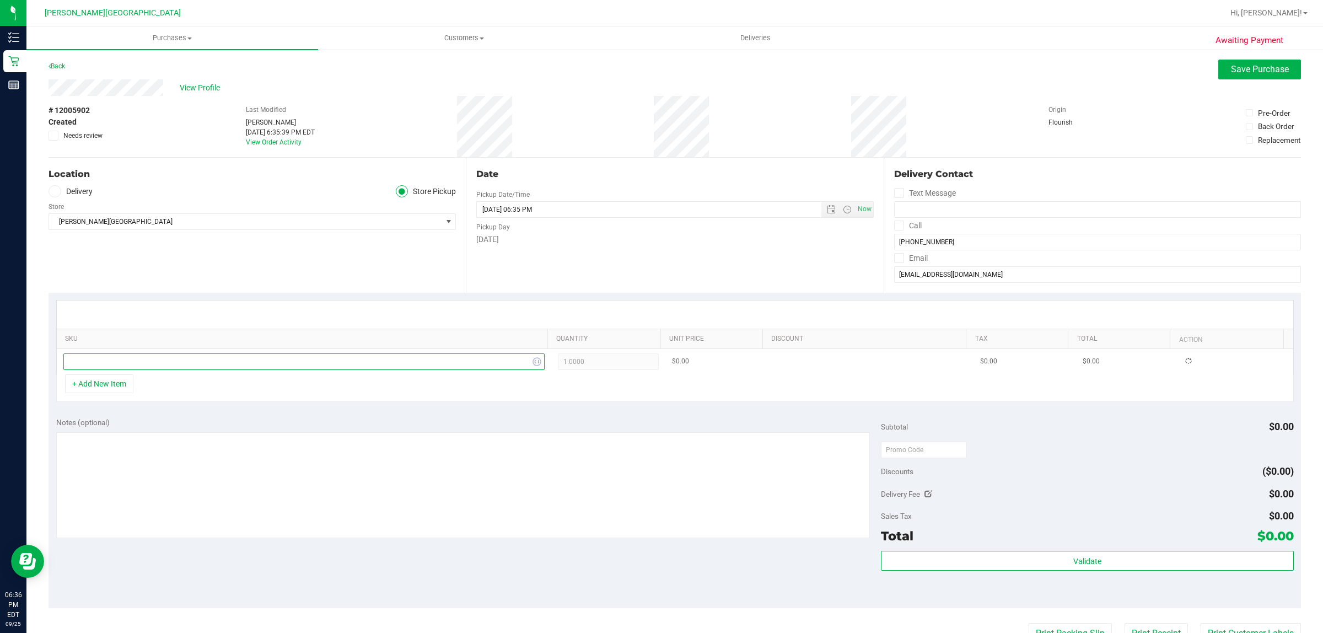
click at [191, 359] on span at bounding box center [297, 361] width 466 height 15
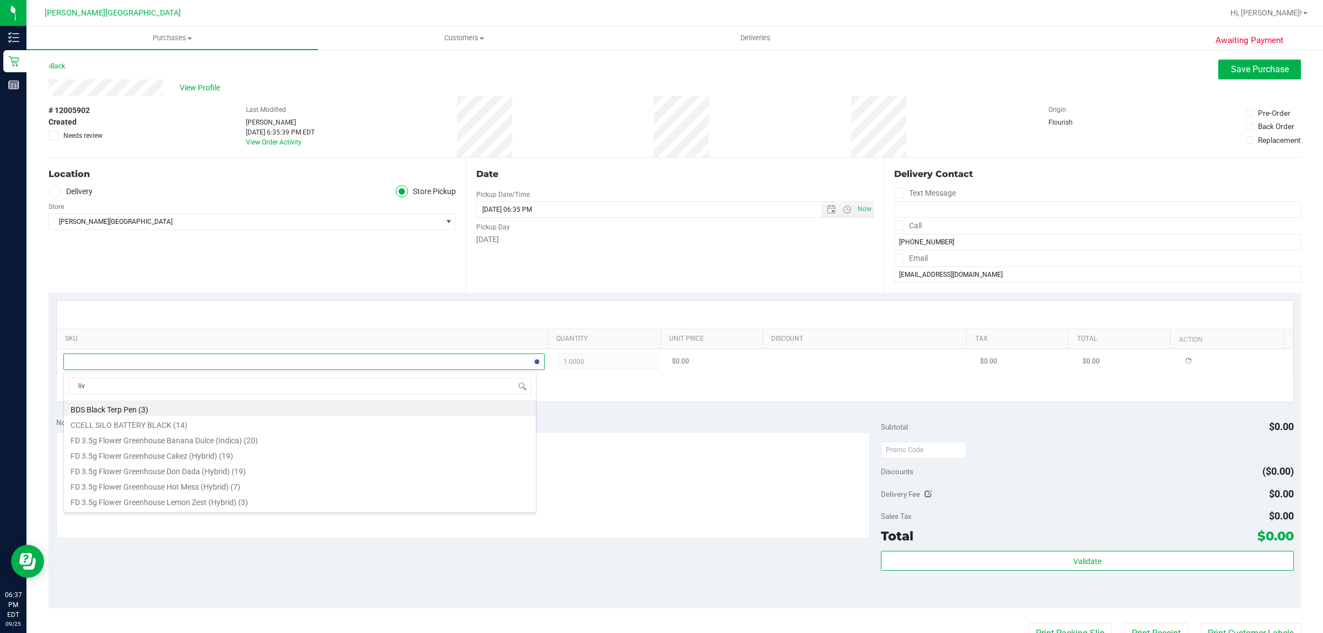
type input "live"
click at [268, 475] on li "GL 0.5g Vape Cart Live Rosin Z Cake x Creamsickle (Indica) (3)" at bounding box center [300, 471] width 472 height 15
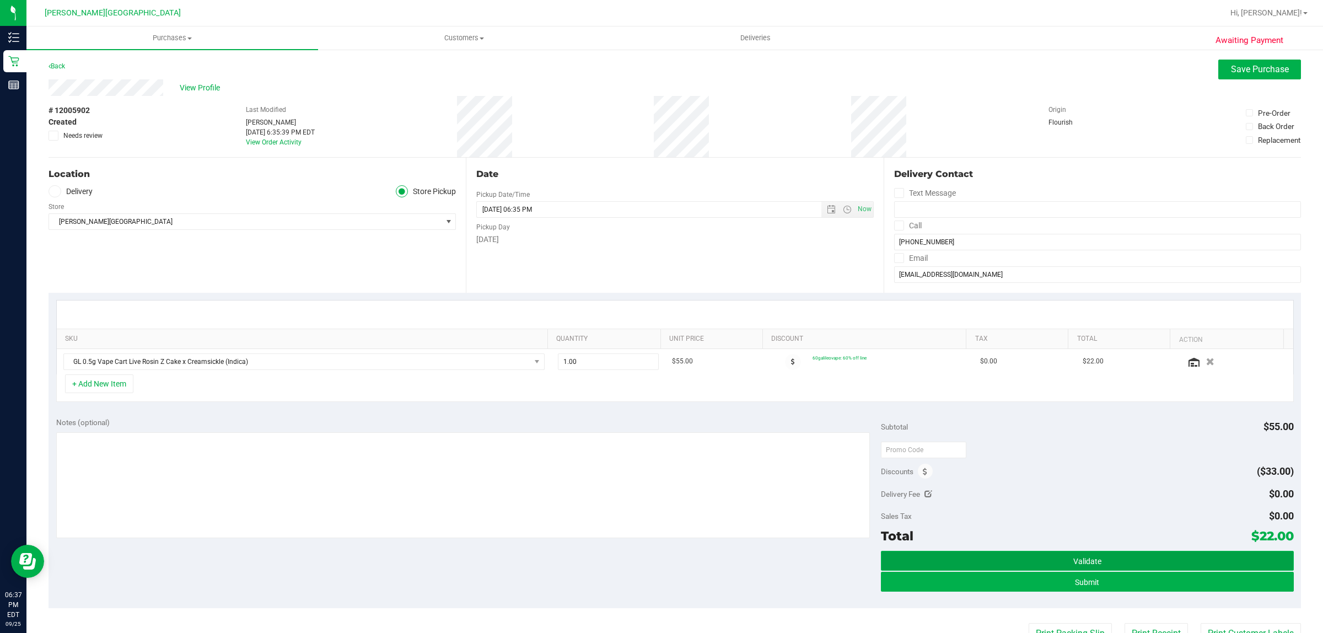
click at [946, 563] on button "Validate" at bounding box center [1087, 561] width 412 height 20
click at [948, 554] on button "Validate" at bounding box center [1087, 561] width 412 height 20
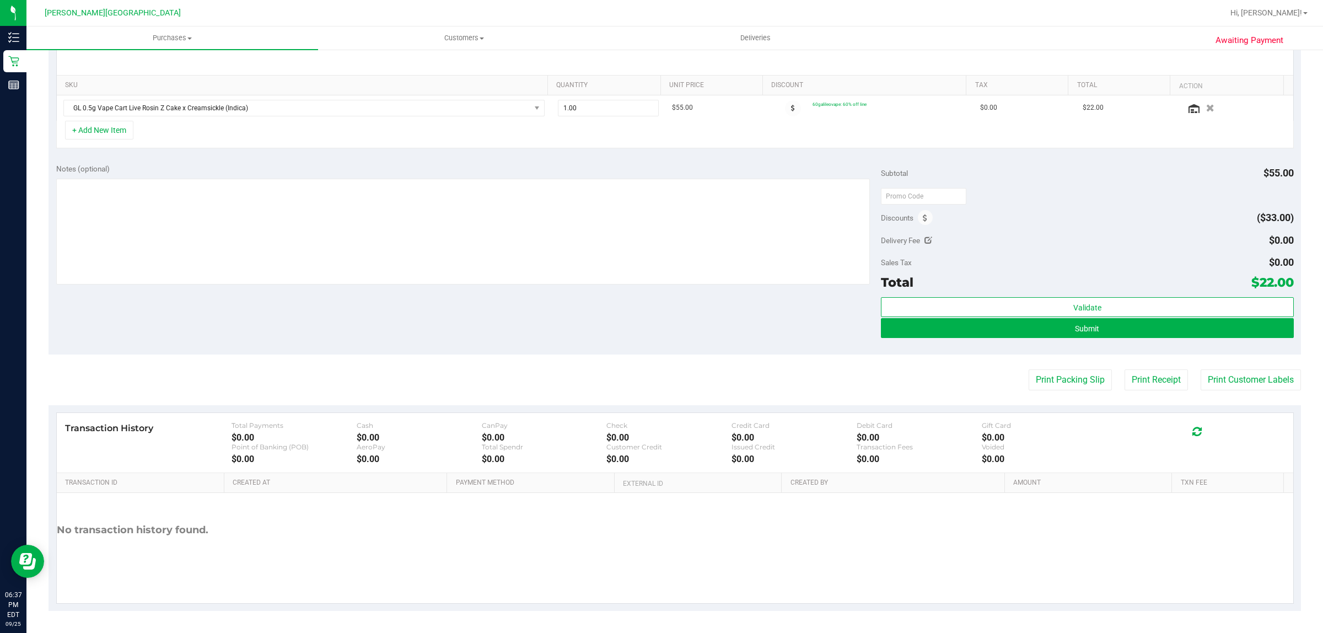
scroll to position [0, 0]
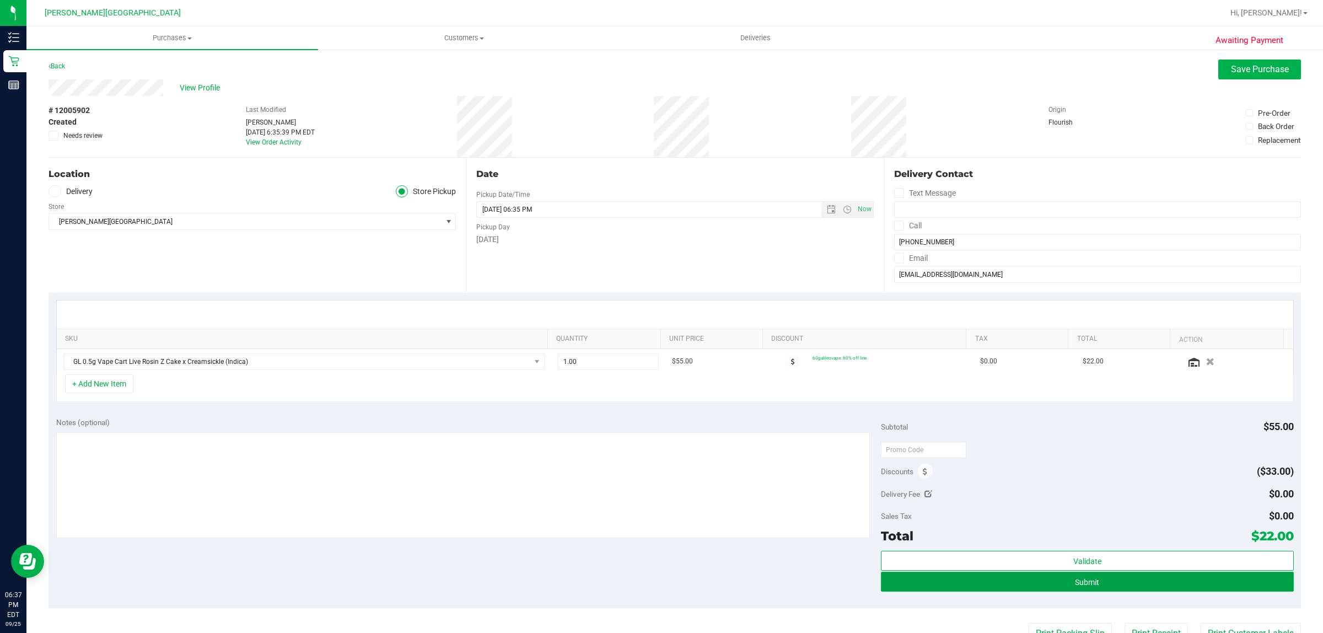
click at [1062, 581] on button "Submit" at bounding box center [1087, 582] width 412 height 20
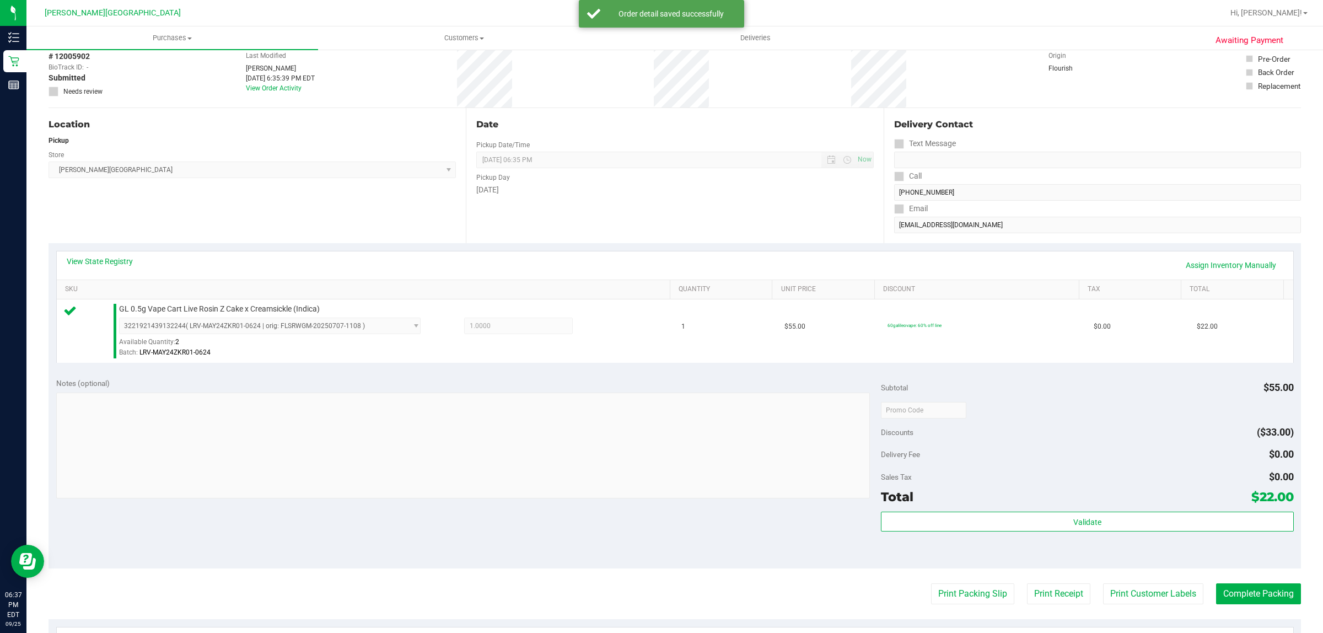
scroll to position [207, 0]
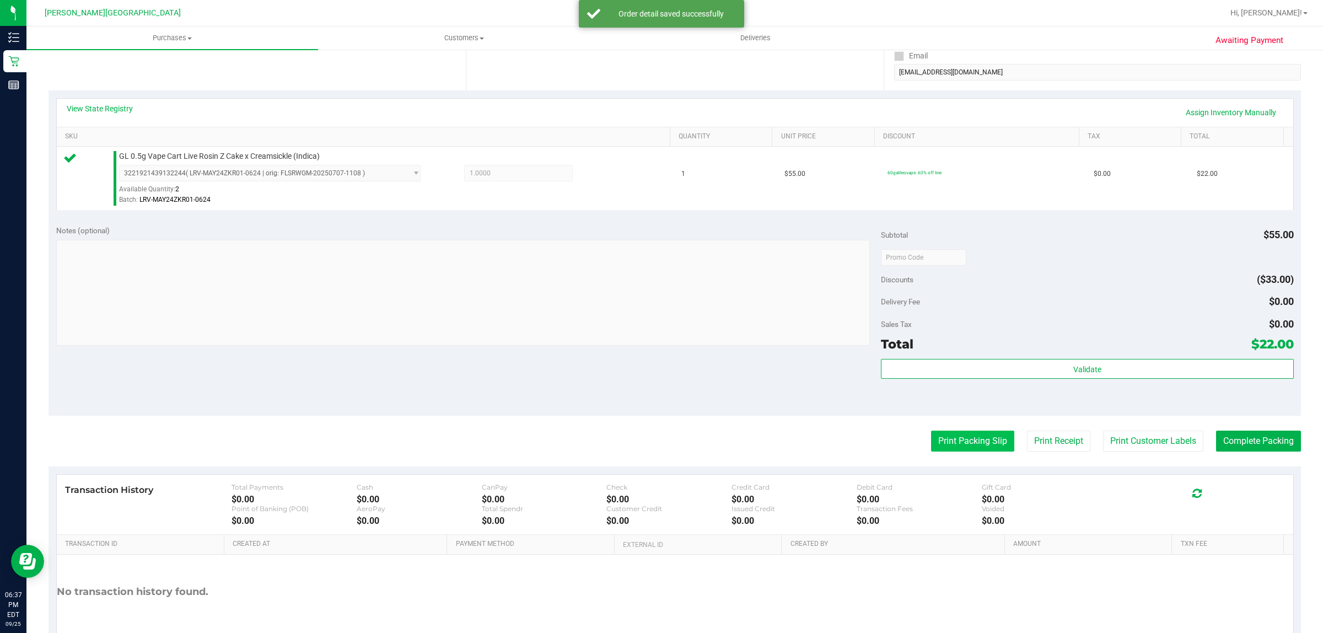
click at [974, 444] on button "Print Packing Slip" at bounding box center [972, 441] width 83 height 21
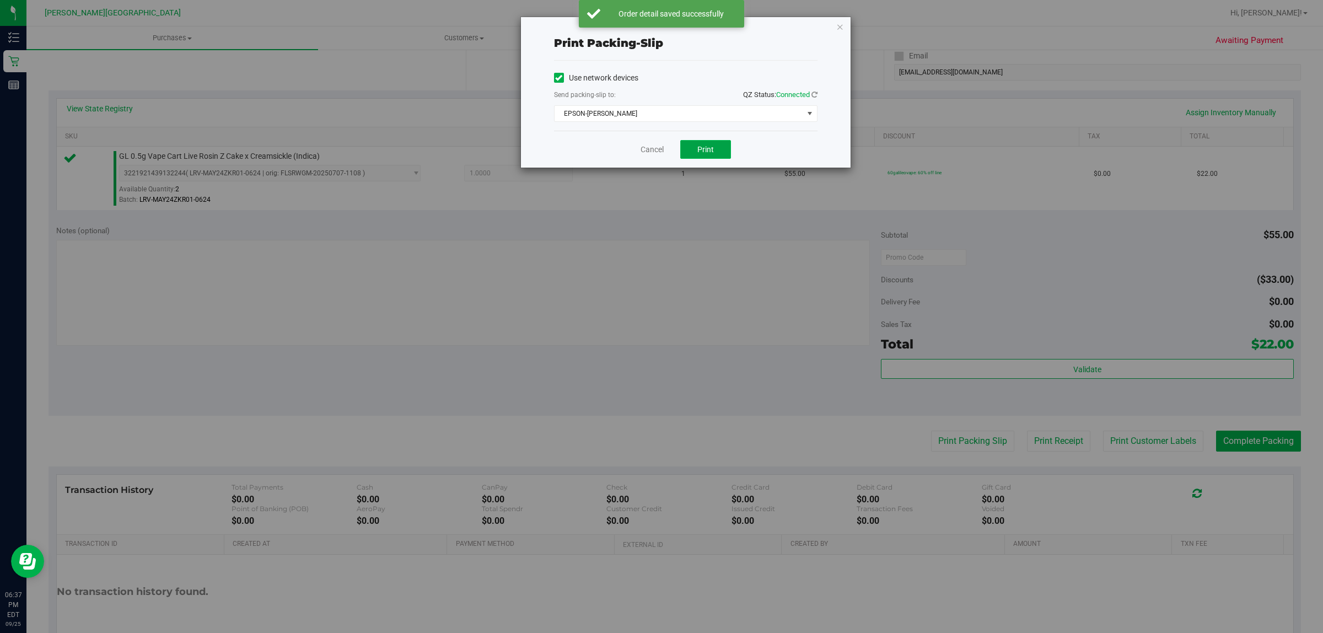
click at [710, 141] on button "Print" at bounding box center [705, 149] width 51 height 19
click at [839, 23] on icon "button" at bounding box center [840, 26] width 8 height 13
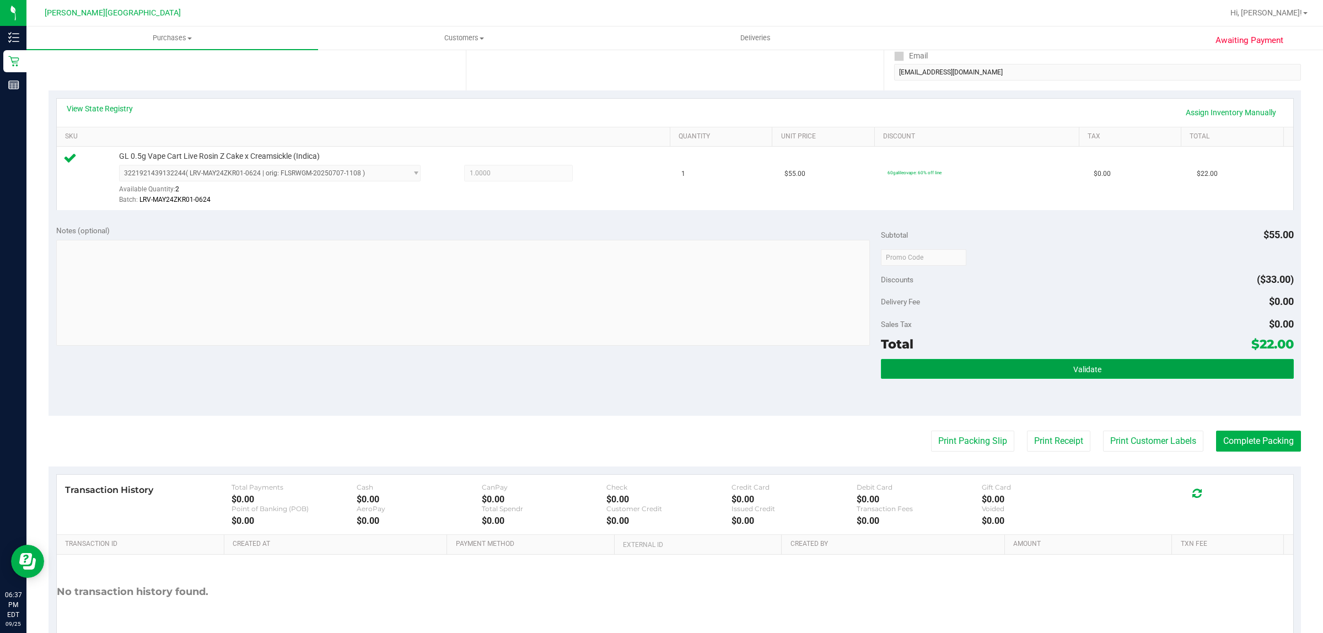
click at [1024, 375] on button "Validate" at bounding box center [1087, 369] width 412 height 20
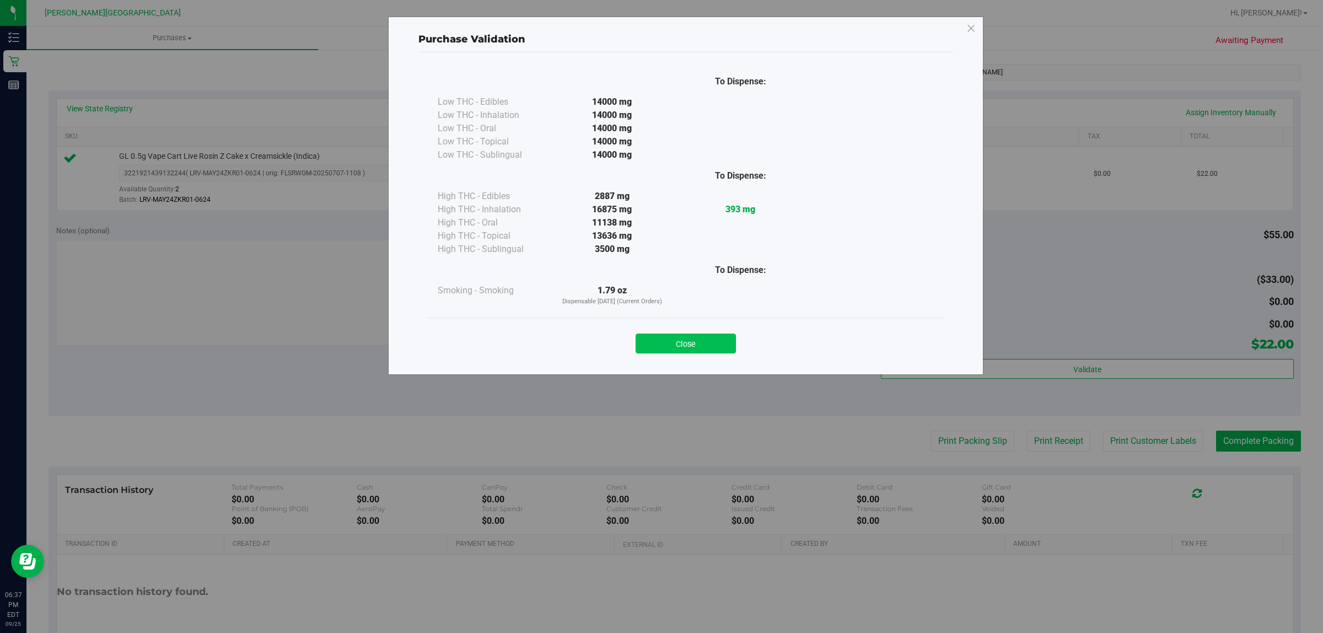
click at [687, 340] on button "Close" at bounding box center [686, 344] width 100 height 20
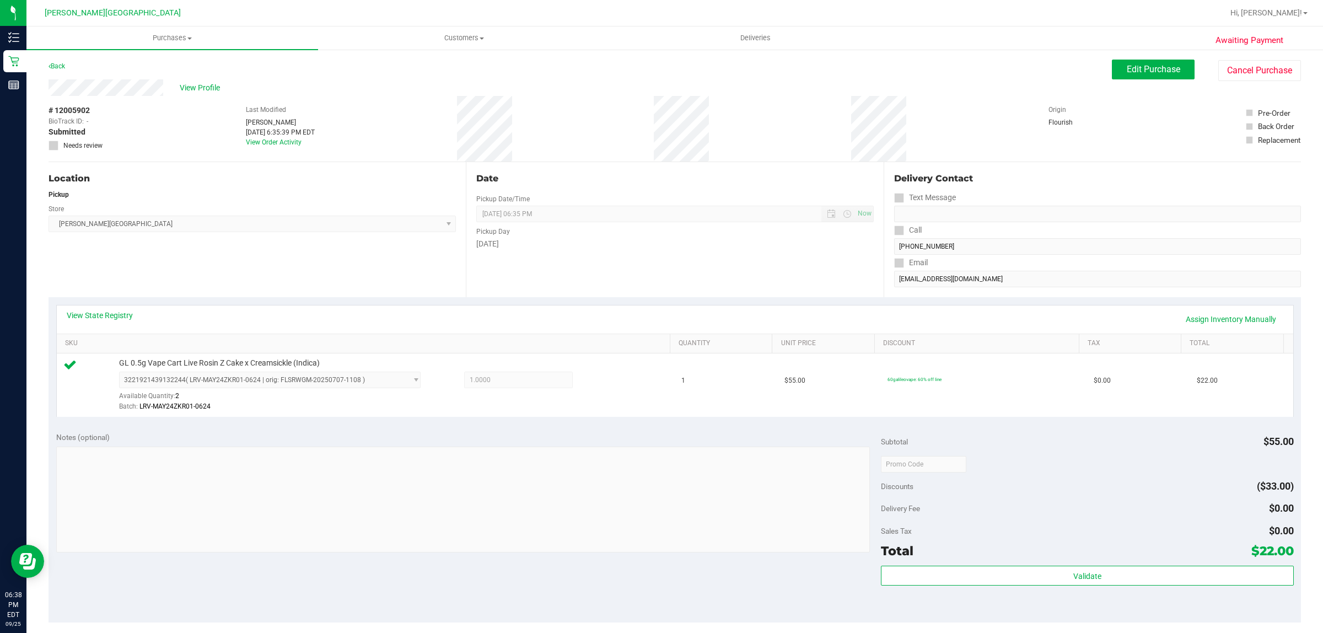
scroll to position [268, 0]
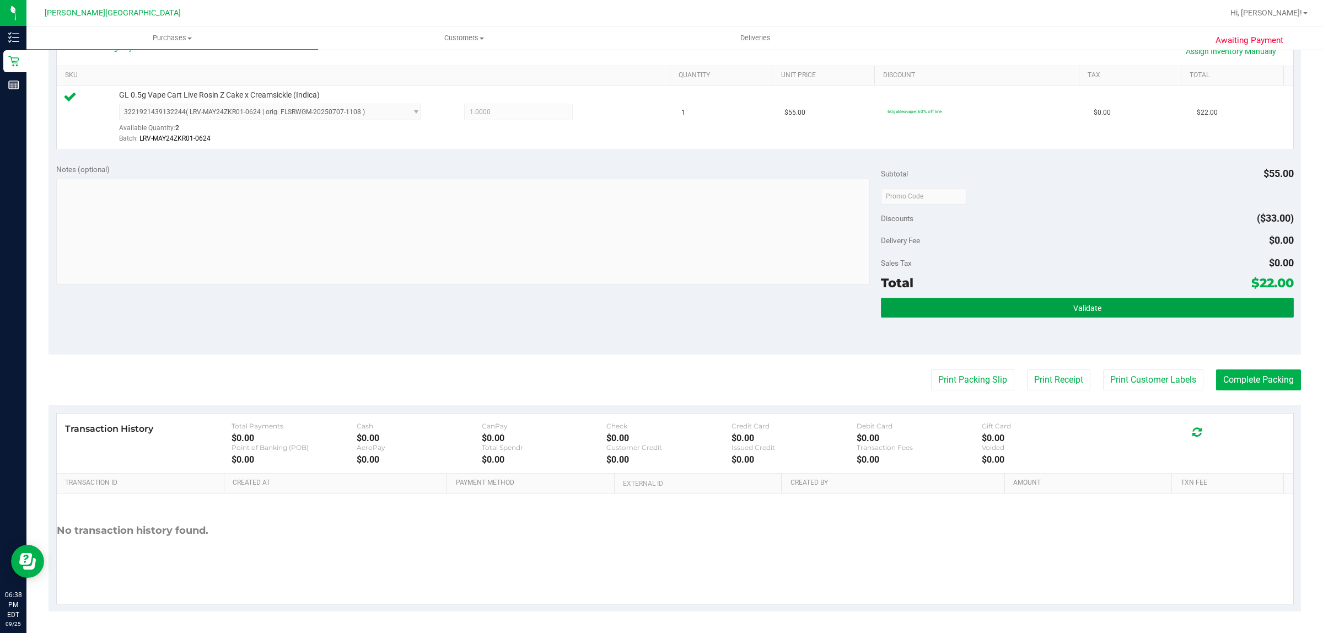
drag, startPoint x: 1071, startPoint y: 299, endPoint x: 1076, endPoint y: 304, distance: 6.6
click at [1071, 299] on button "Validate" at bounding box center [1087, 308] width 412 height 20
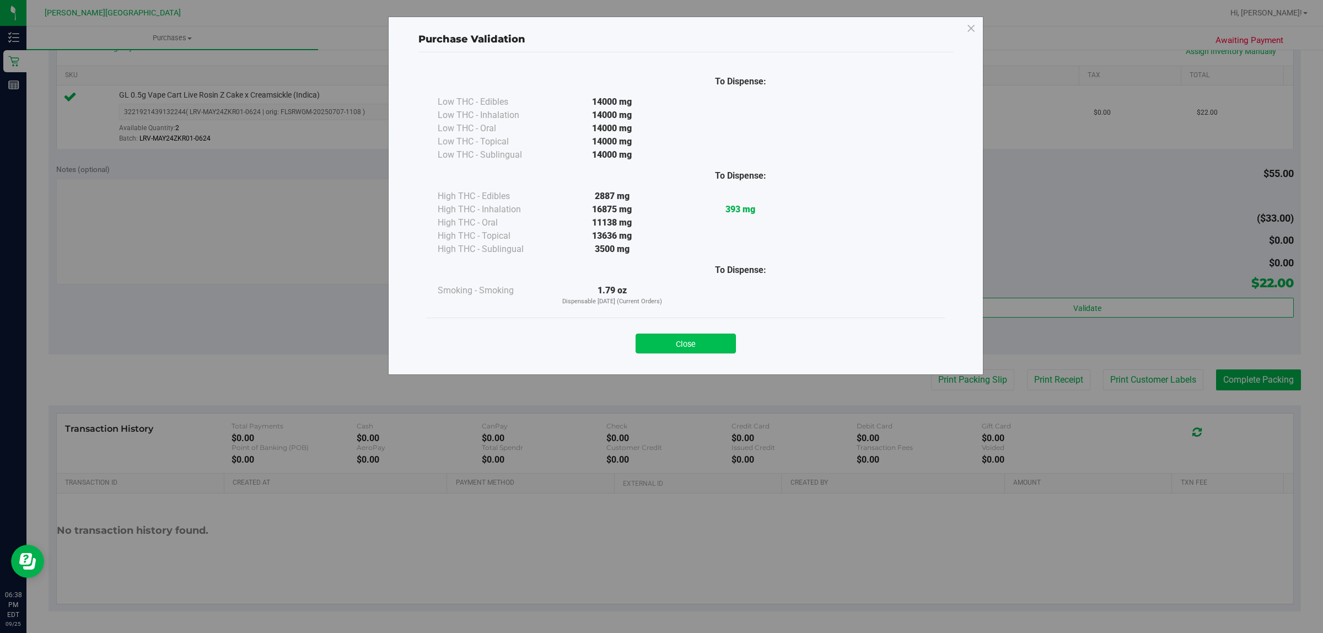
click at [697, 338] on button "Close" at bounding box center [686, 344] width 100 height 20
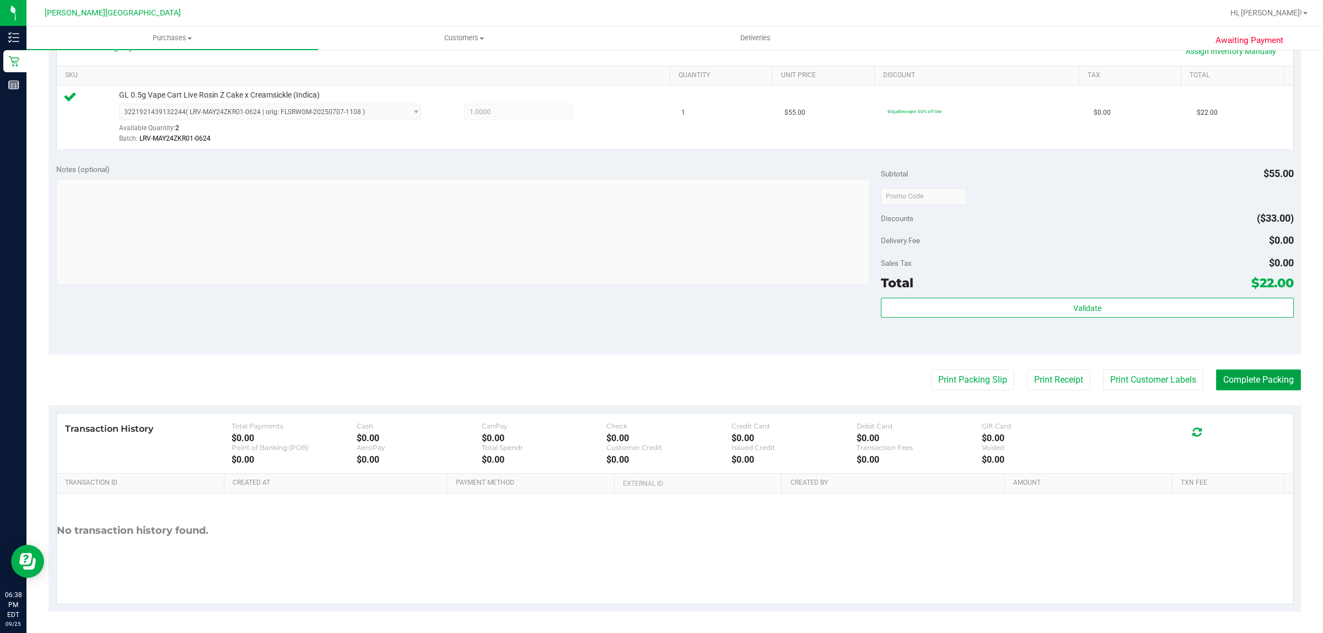
click at [1256, 374] on button "Complete Packing" at bounding box center [1258, 379] width 85 height 21
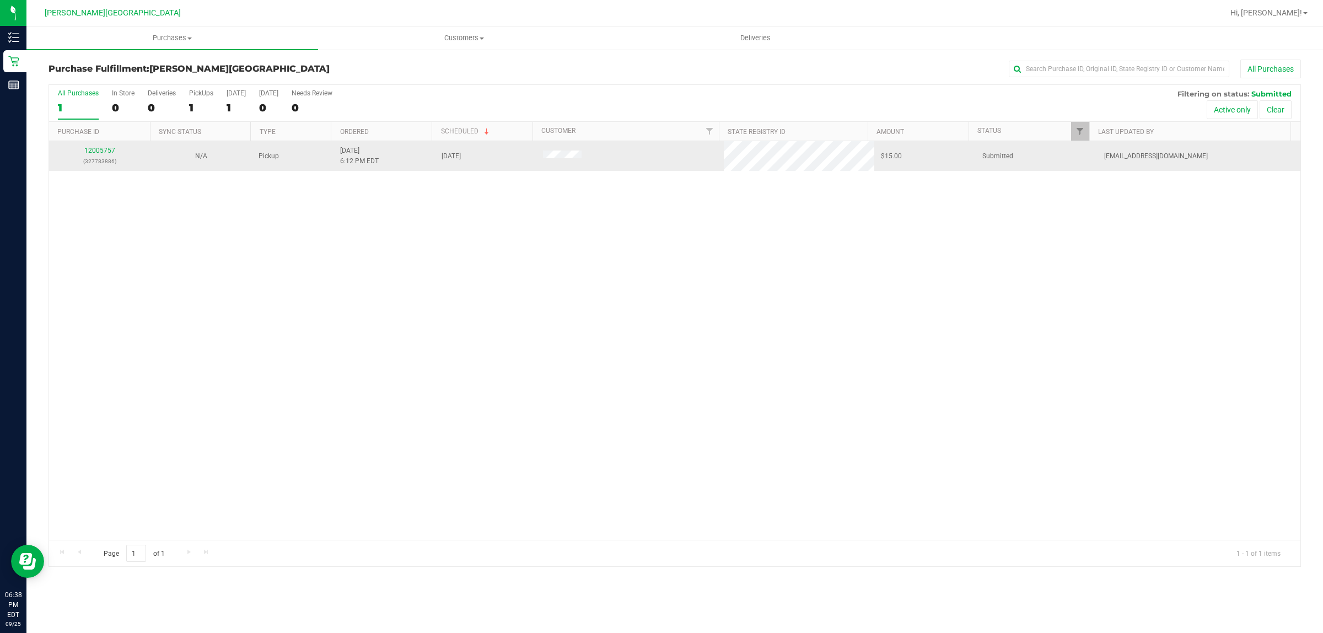
click at [101, 145] on td "12005757 (327783886)" at bounding box center [99, 156] width 101 height 30
click at [100, 149] on link "12005757" at bounding box center [99, 151] width 31 height 8
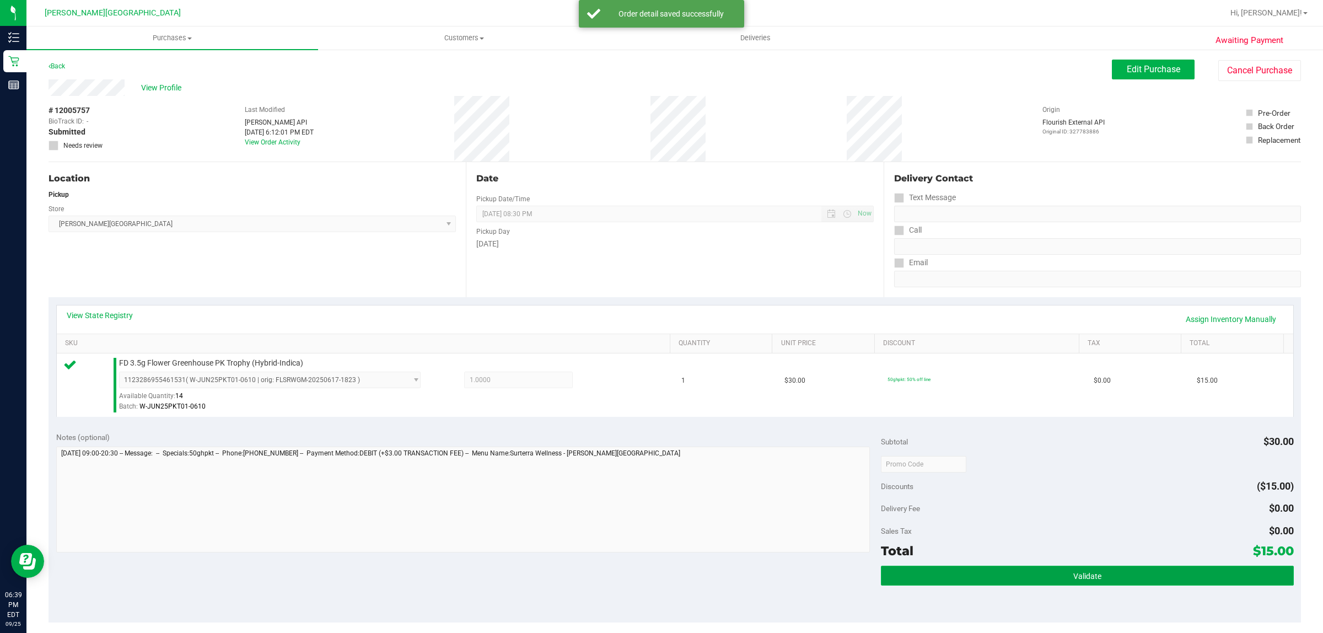
click at [1103, 572] on button "Validate" at bounding box center [1087, 576] width 412 height 20
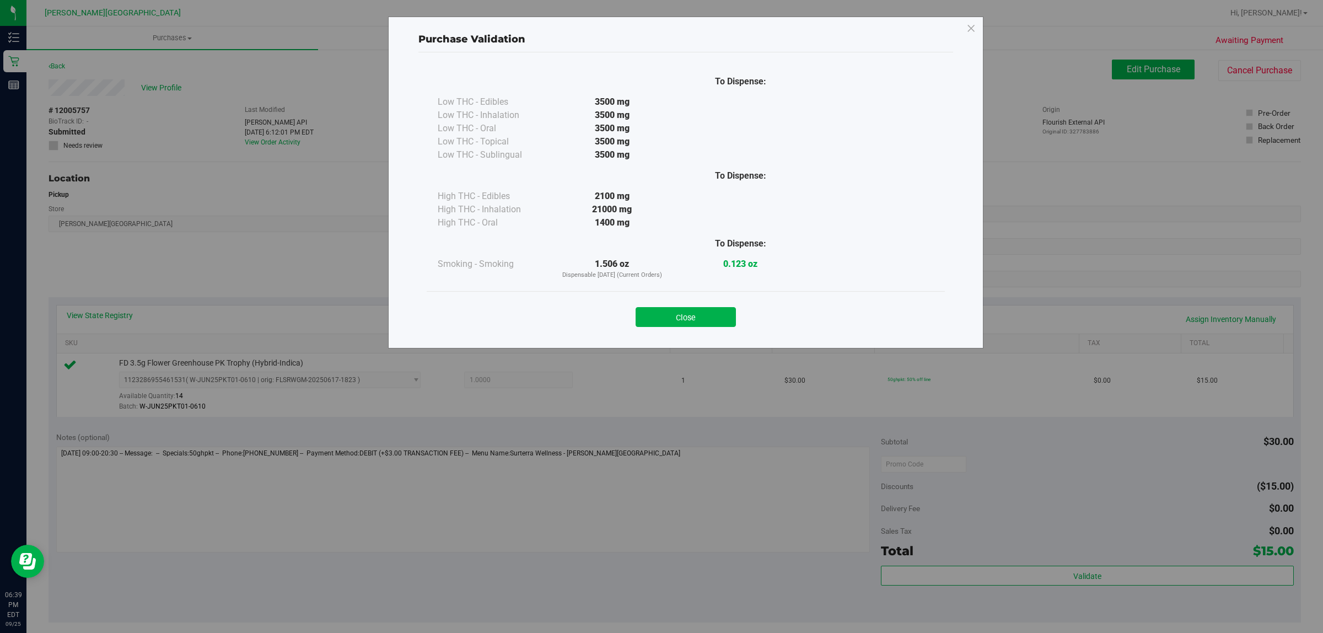
drag, startPoint x: 651, startPoint y: 315, endPoint x: 674, endPoint y: 341, distance: 34.8
click at [651, 315] on button "Close" at bounding box center [686, 317] width 100 height 20
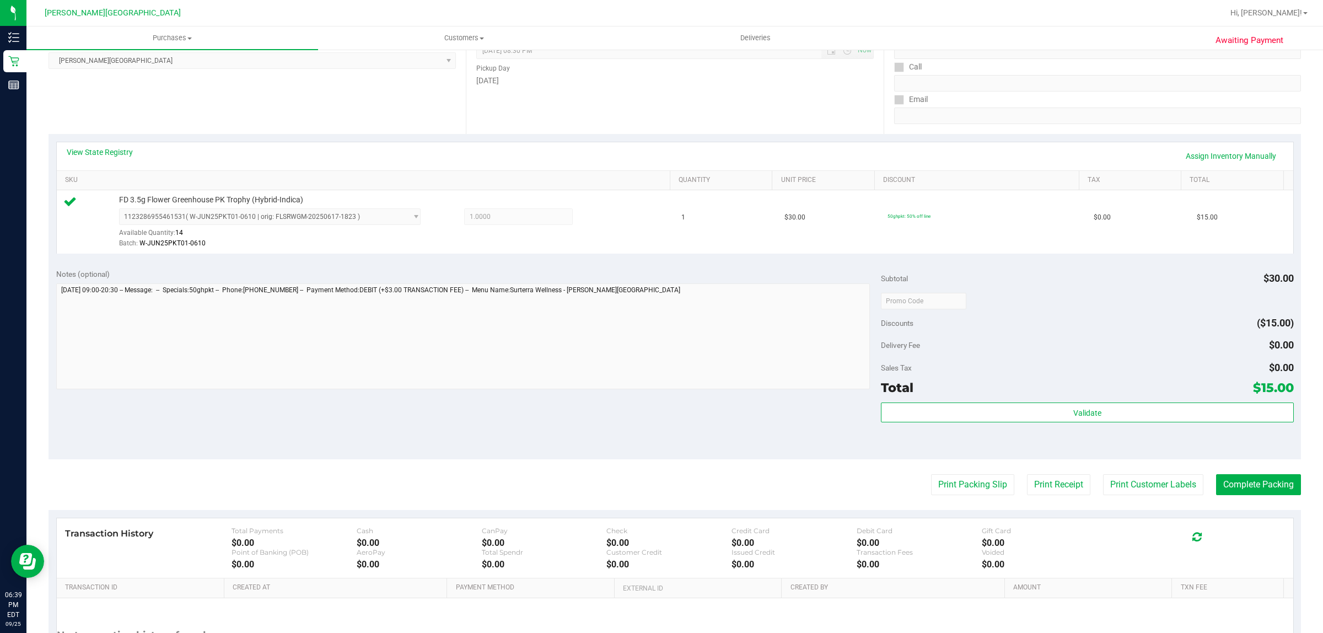
scroll to position [268, 0]
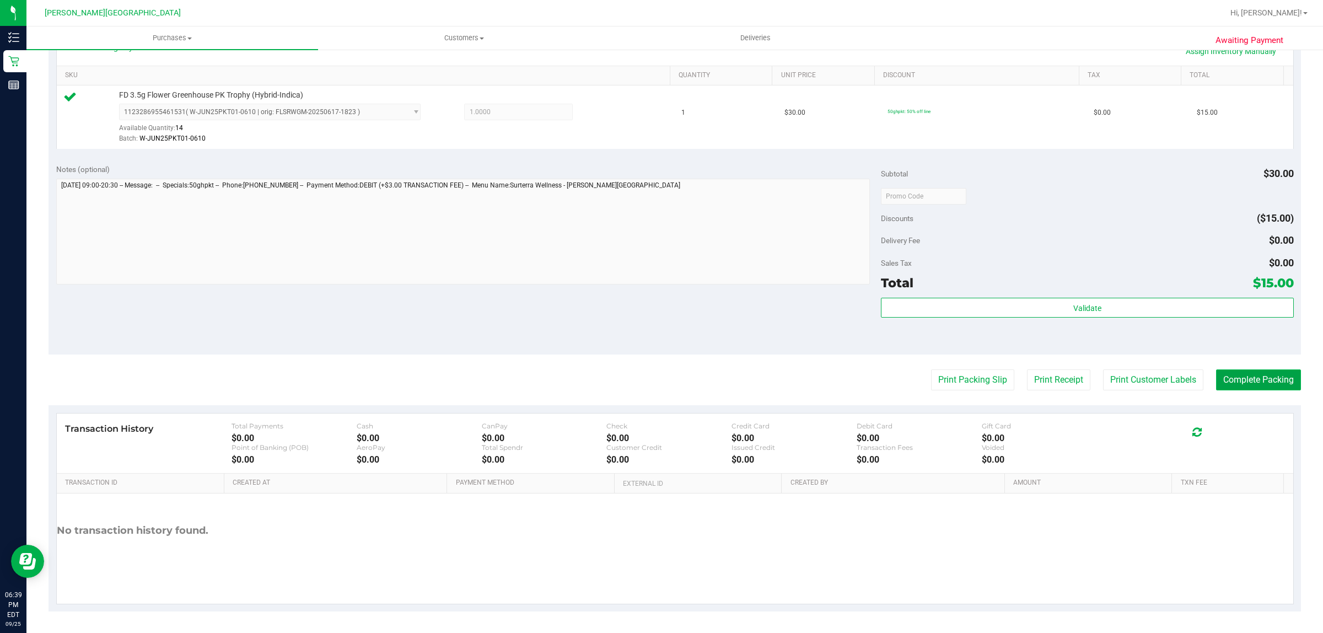
click at [1236, 372] on button "Complete Packing" at bounding box center [1258, 379] width 85 height 21
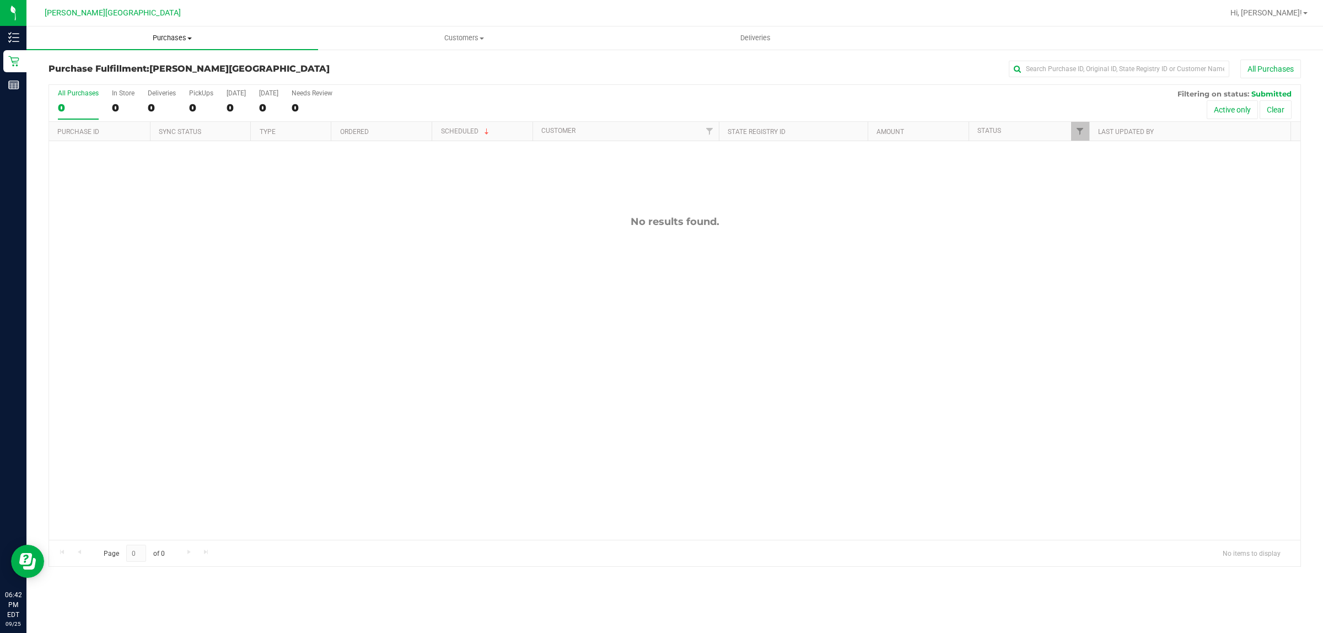
click at [175, 31] on uib-tab-heading "Purchases Summary of purchases Fulfillment All purchases" at bounding box center [172, 37] width 292 height 23
click at [103, 78] on li "Fulfillment" at bounding box center [172, 79] width 292 height 13
click at [171, 40] on span "Purchases" at bounding box center [172, 38] width 292 height 10
click at [97, 74] on li "Fulfillment" at bounding box center [172, 79] width 292 height 13
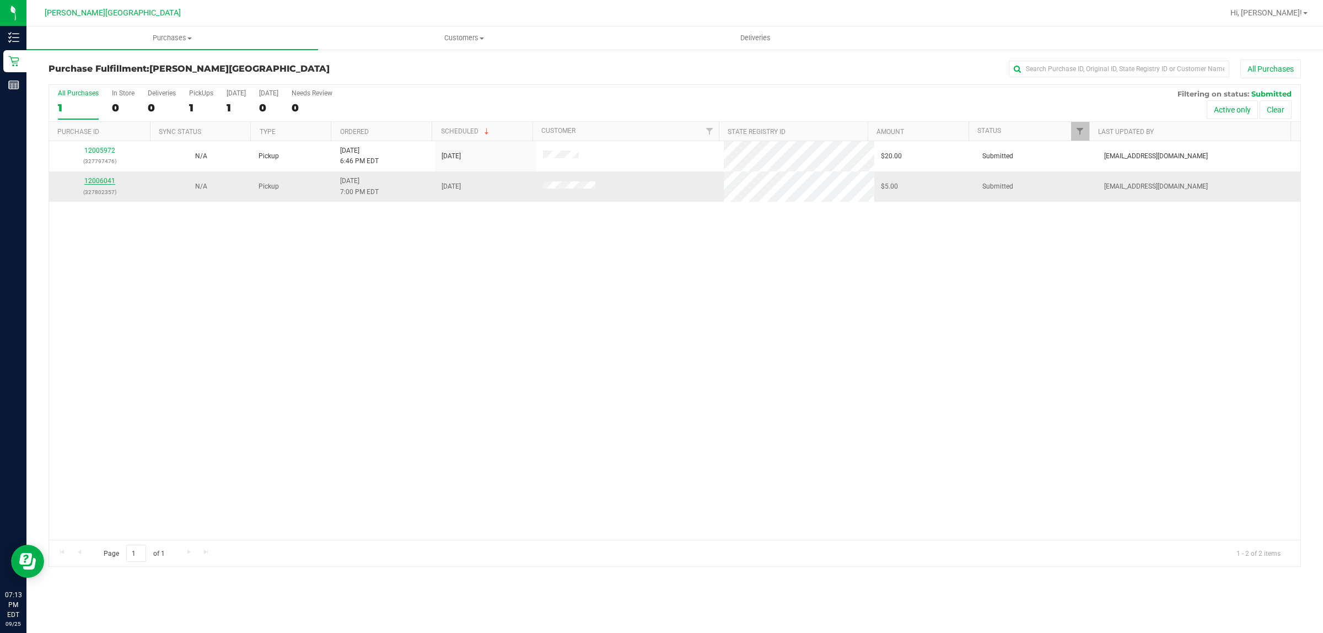
click at [109, 180] on link "12006041" at bounding box center [99, 181] width 31 height 8
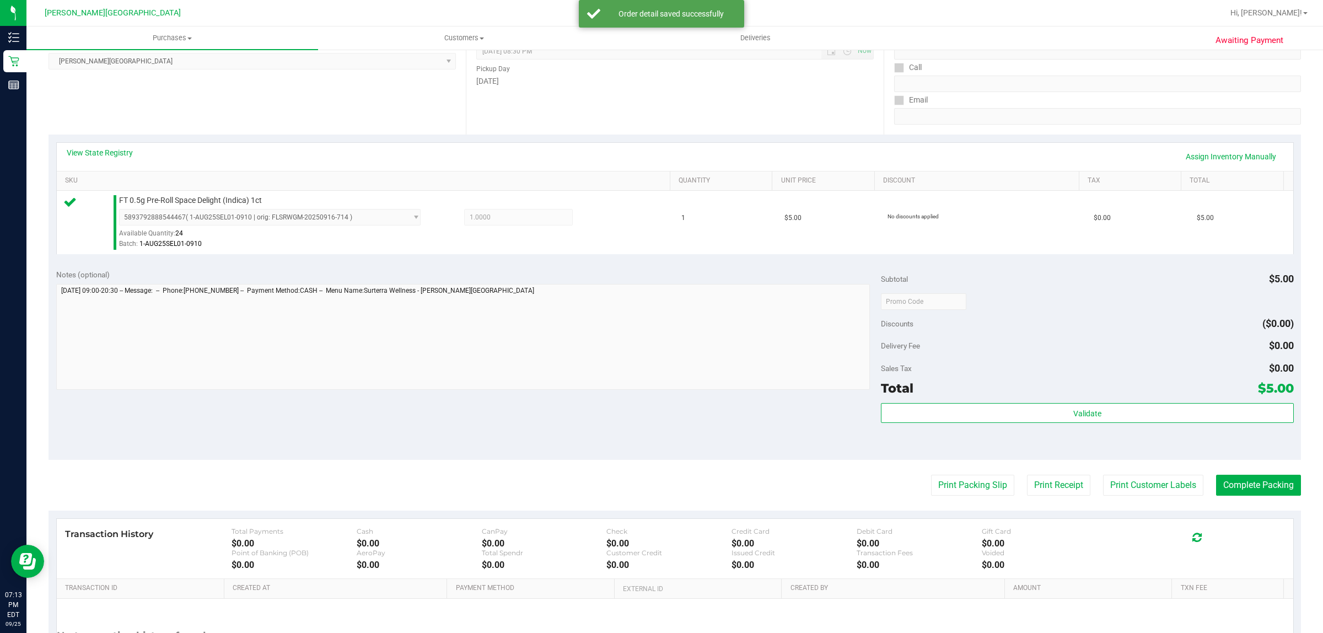
scroll to position [268, 0]
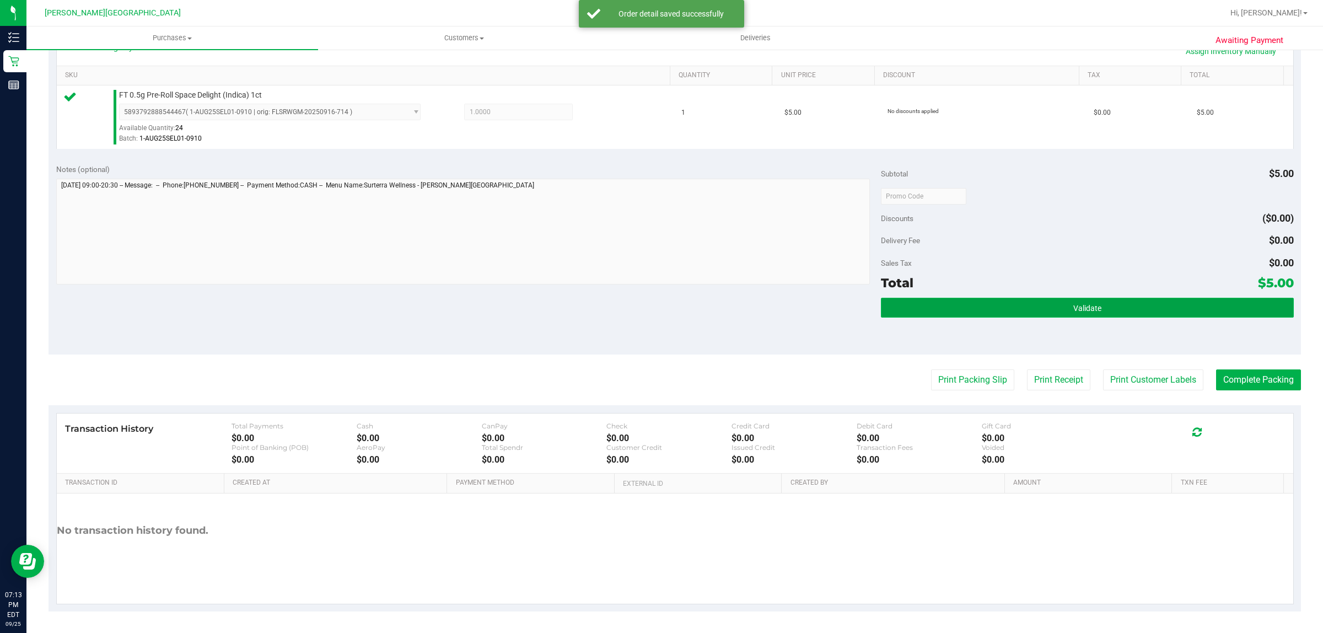
click at [1086, 310] on span "Validate" at bounding box center [1088, 308] width 28 height 9
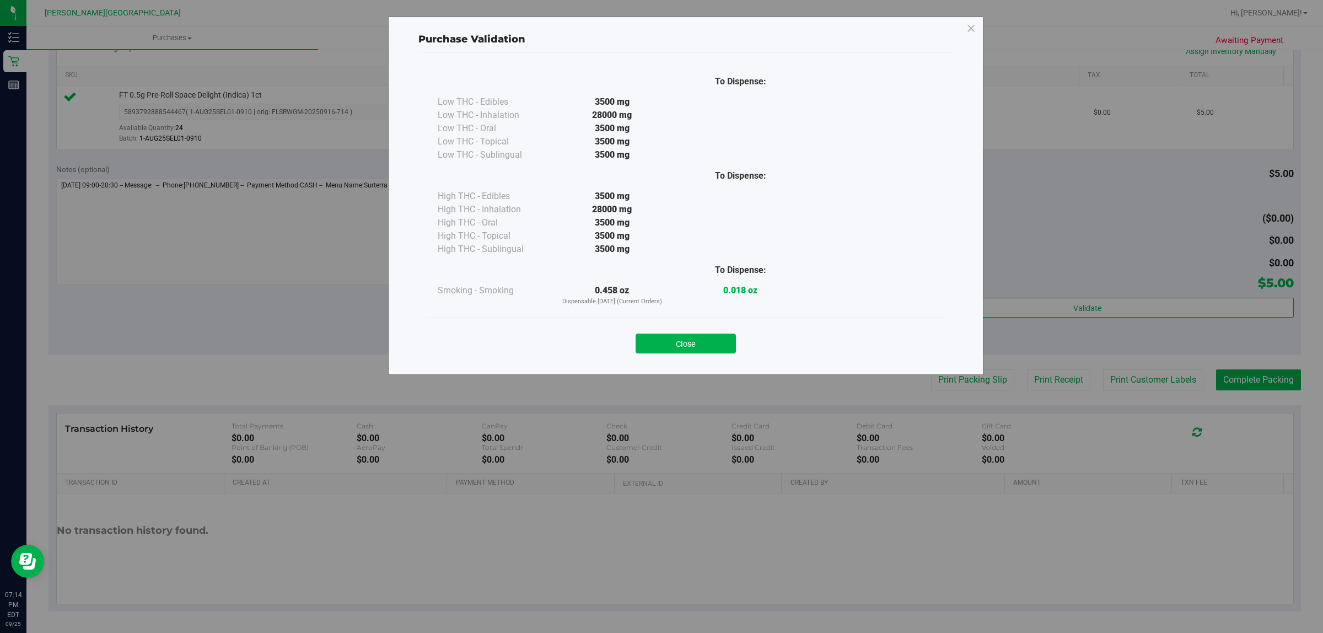
click at [695, 345] on button "Close" at bounding box center [686, 344] width 100 height 20
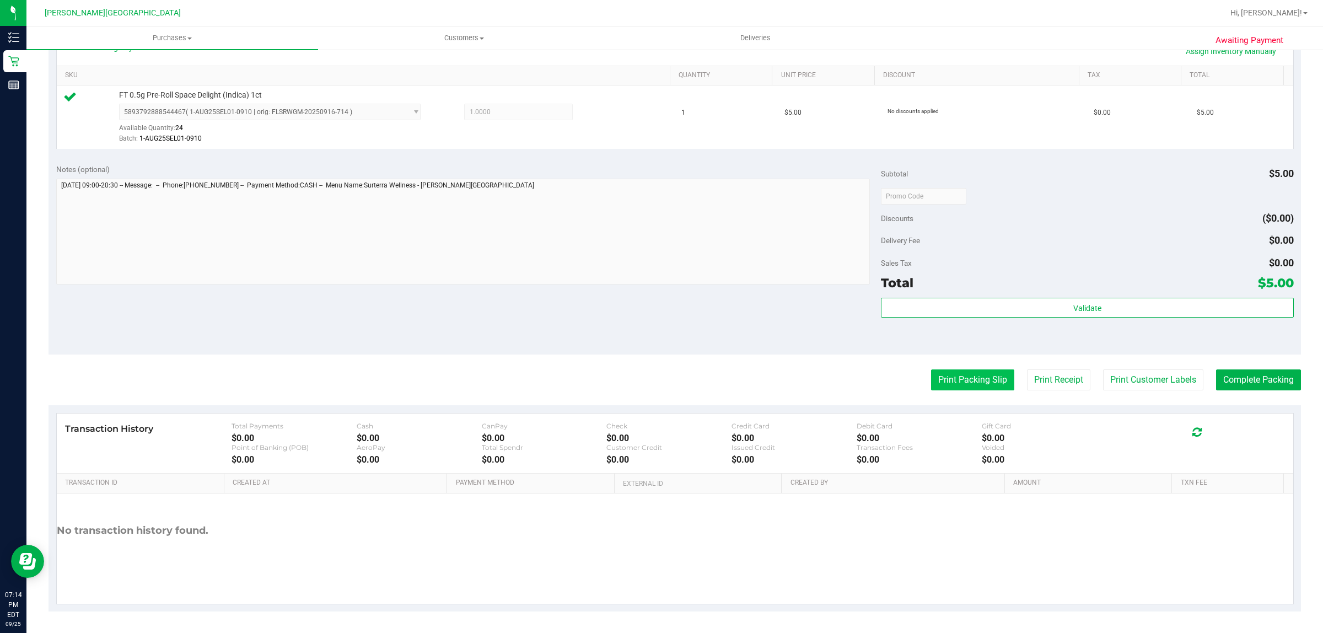
click at [931, 379] on button "Print Packing Slip" at bounding box center [972, 379] width 83 height 21
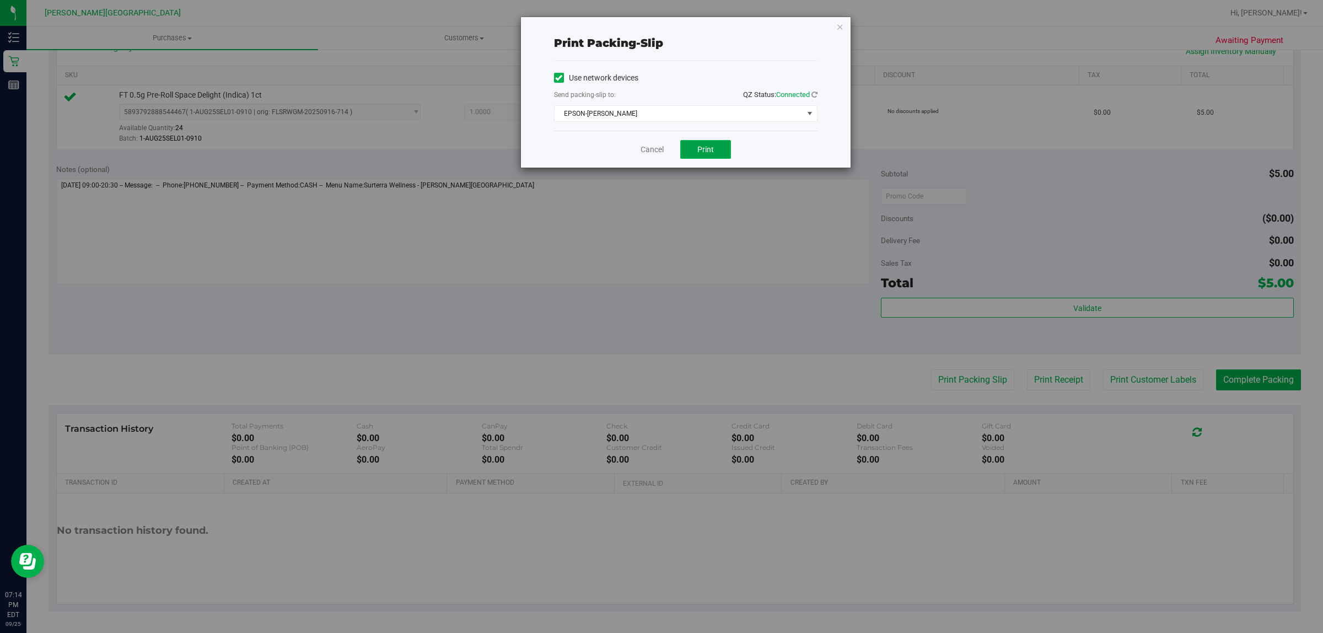
click at [717, 154] on button "Print" at bounding box center [705, 149] width 51 height 19
drag, startPoint x: 1242, startPoint y: 370, endPoint x: 1242, endPoint y: 401, distance: 31.4
click at [1242, 370] on div "Print packing-slip Use network devices Send packing-slip to: QZ Status: Connect…" at bounding box center [666, 316] width 1332 height 633
click at [841, 29] on icon "button" at bounding box center [840, 26] width 8 height 13
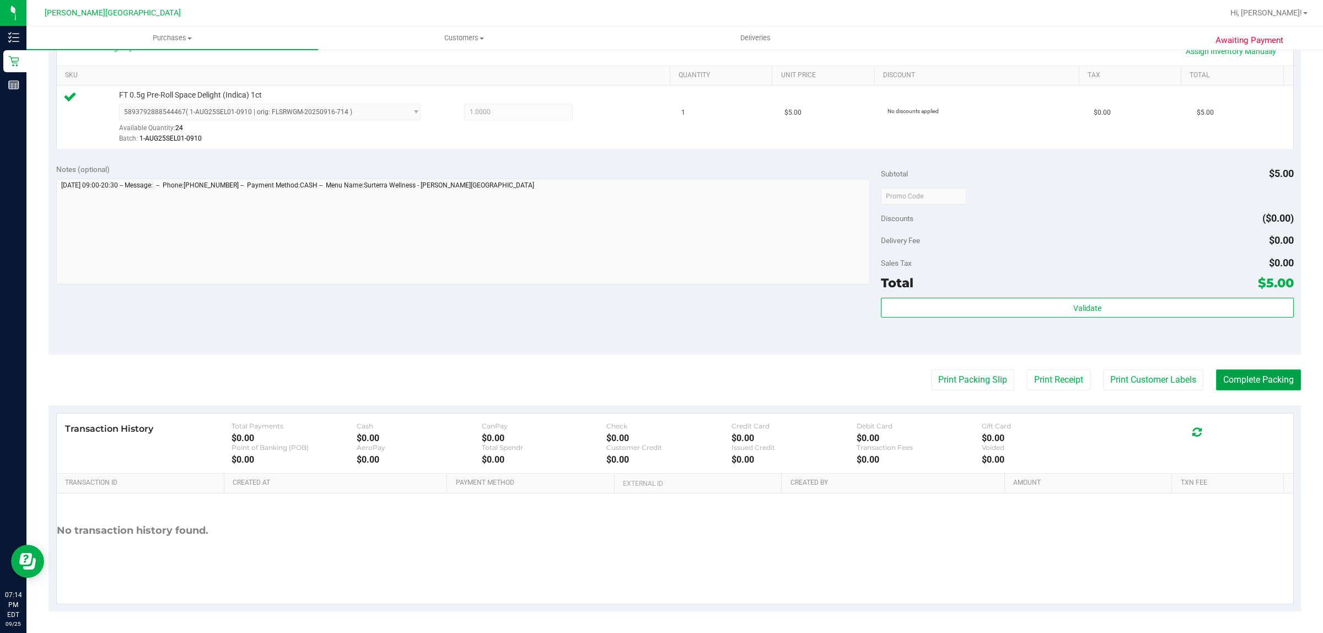
click at [1249, 379] on button "Complete Packing" at bounding box center [1258, 379] width 85 height 21
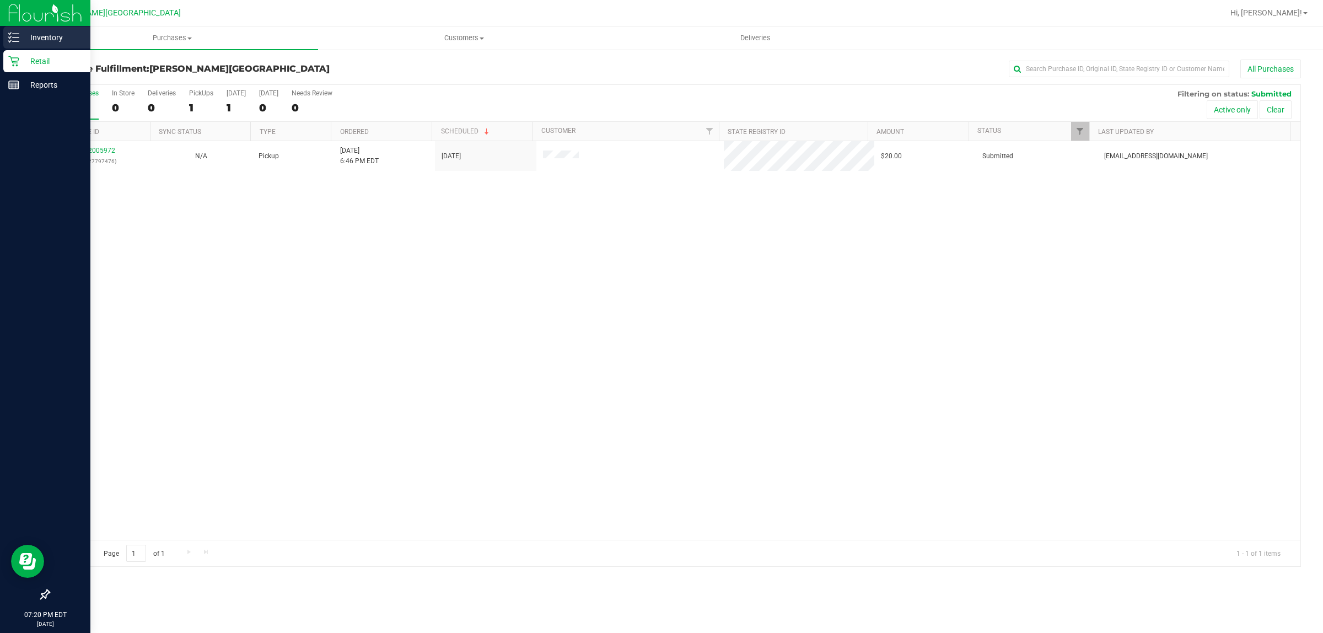
click at [50, 36] on p "Inventory" at bounding box center [52, 37] width 66 height 13
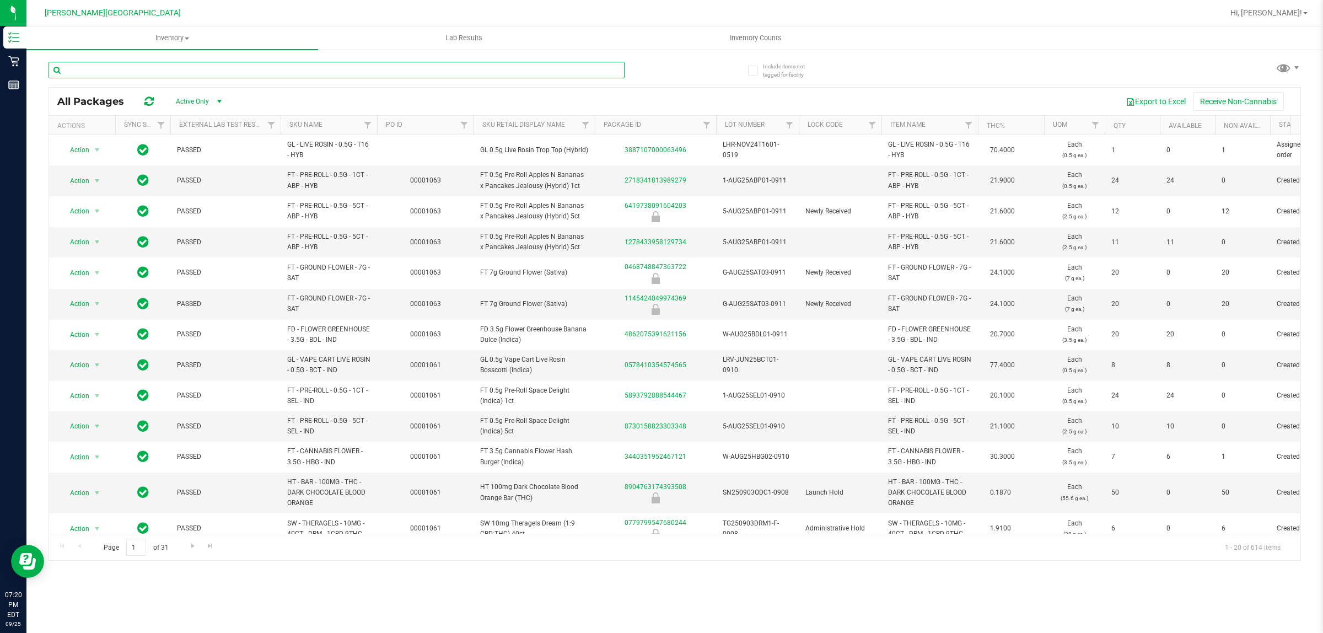
click at [207, 69] on input "text" at bounding box center [337, 70] width 576 height 17
type input ";"
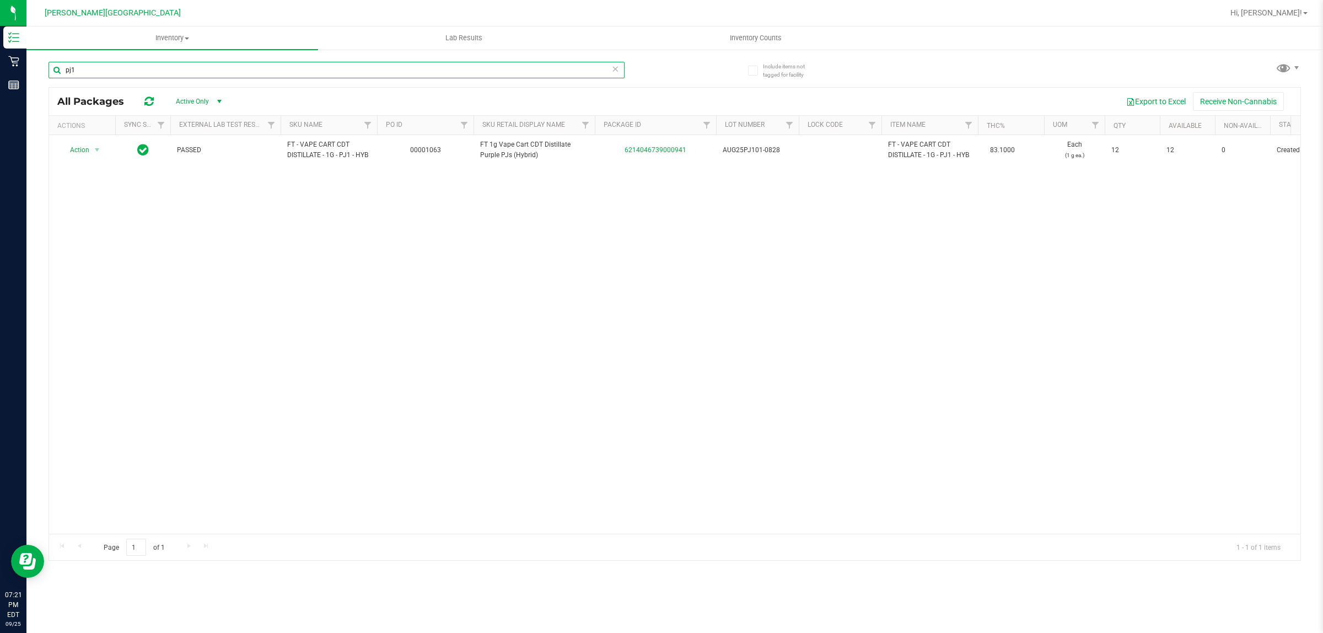
type input "pj1"
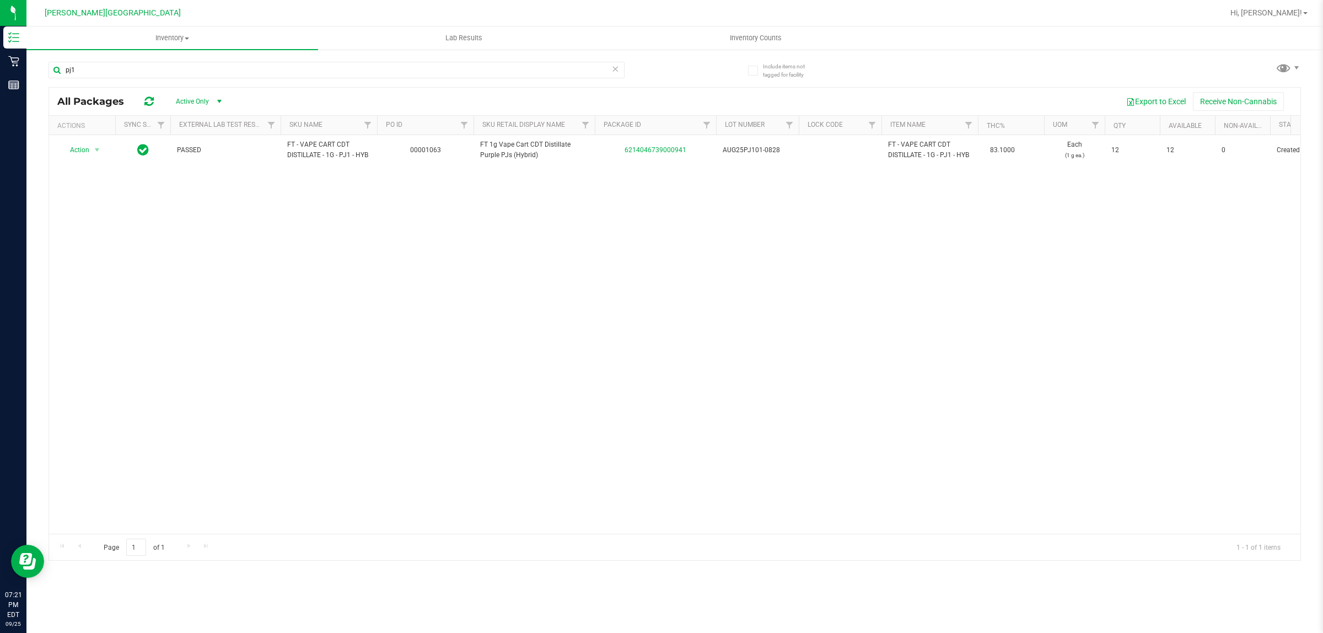
drag, startPoint x: 1182, startPoint y: 251, endPoint x: 630, endPoint y: 470, distance: 593.2
click at [1100, 279] on div "Action Action Global inventory Package audit log Print package label Print prod…" at bounding box center [675, 334] width 1252 height 399
